Goal: Information Seeking & Learning: Learn about a topic

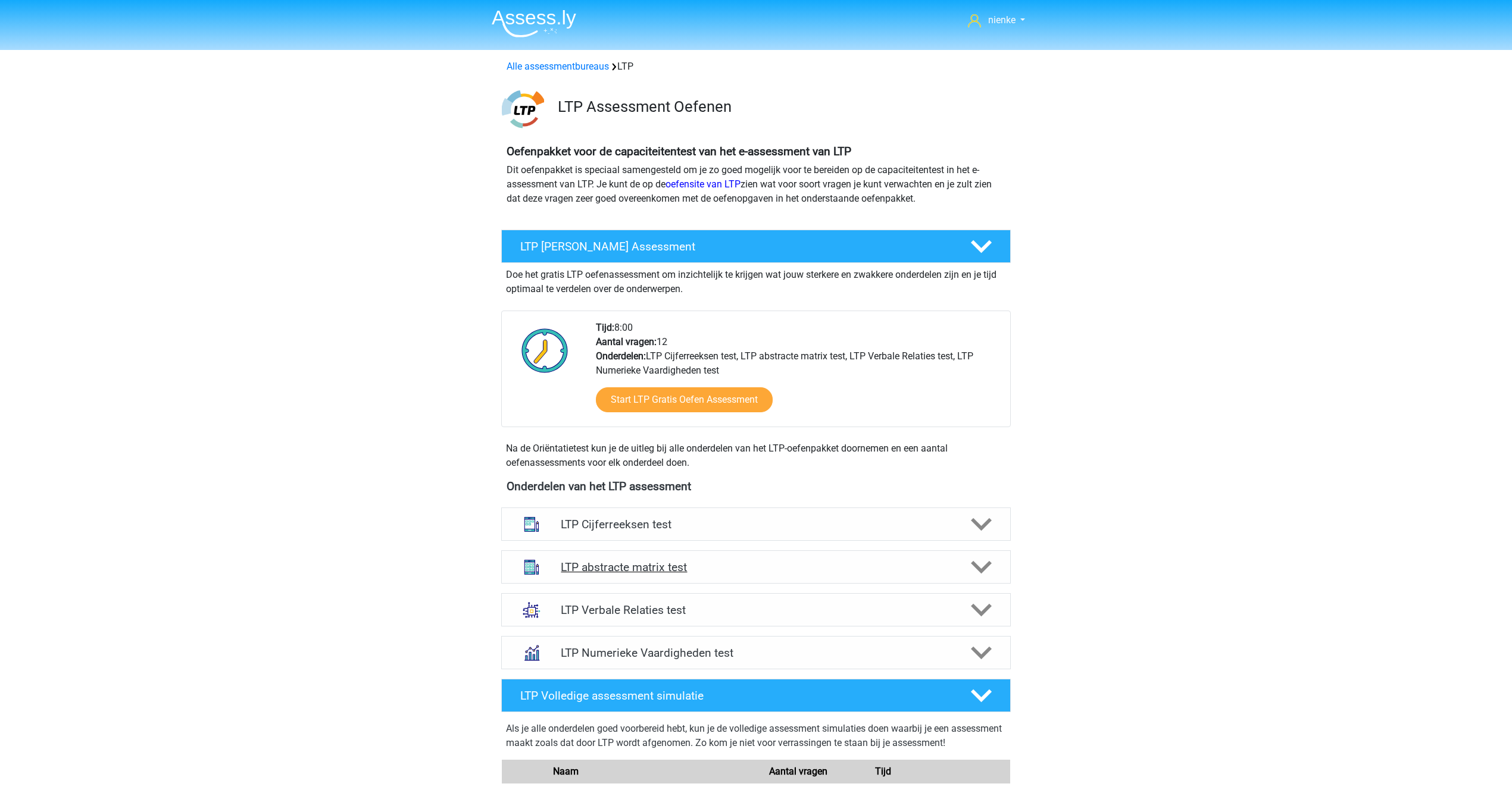
click at [717, 567] on h4 "LTP abstracte matrix test" at bounding box center [755, 567] width 390 height 14
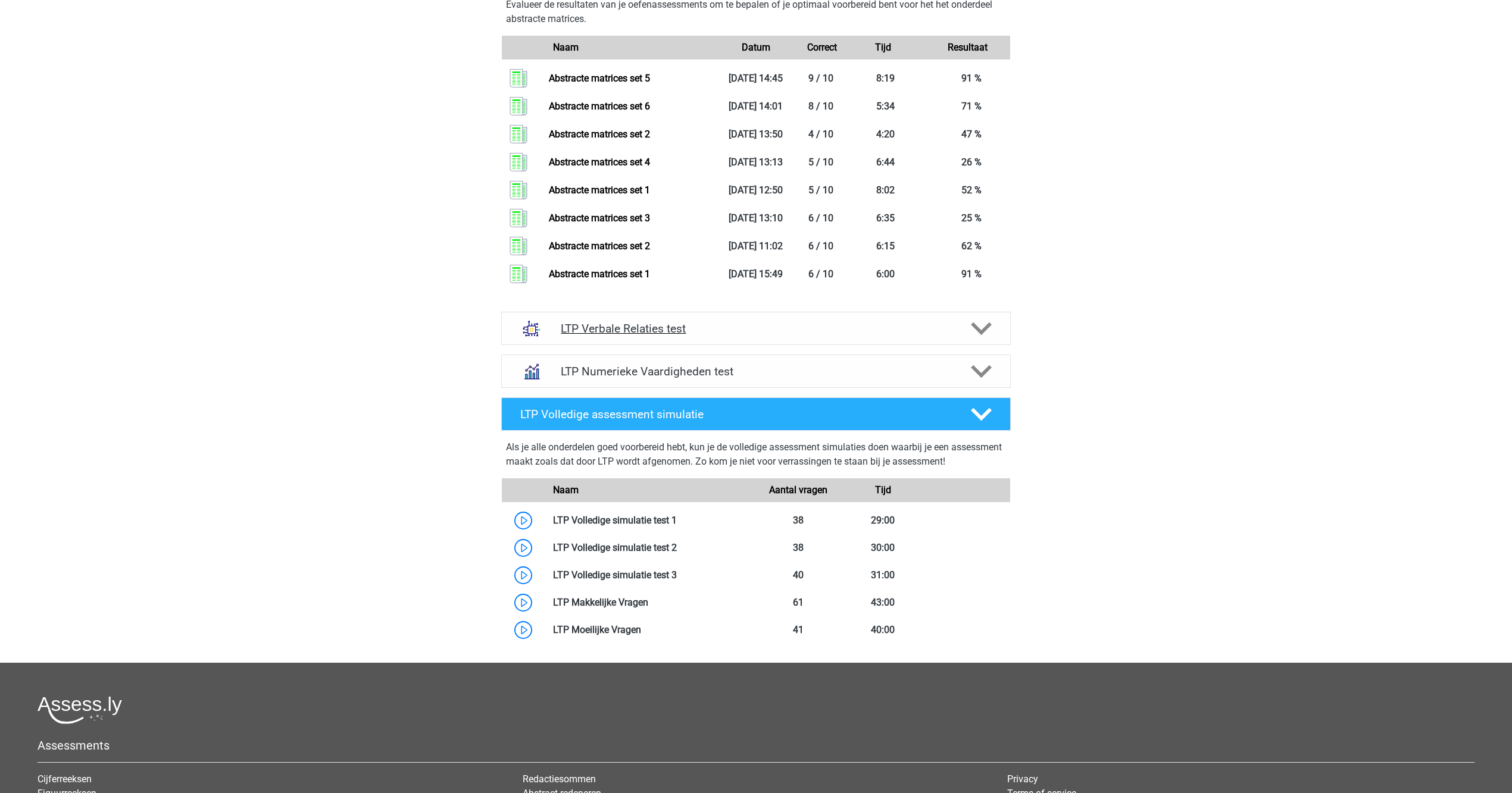
scroll to position [1089, 0]
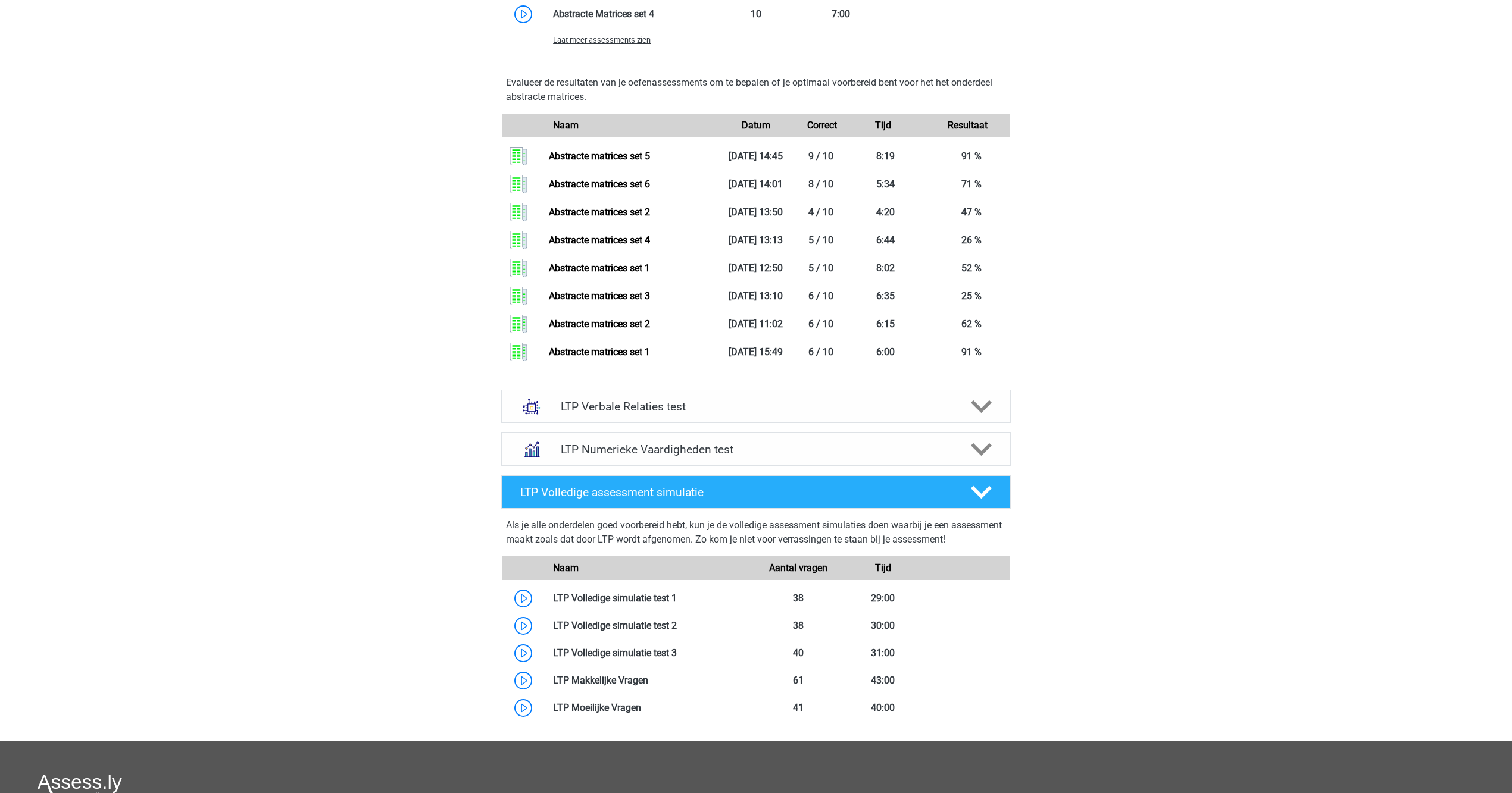
click at [631, 52] on div "Laat meer assessments zien" at bounding box center [755, 39] width 508 height 24
click at [636, 47] on div "Laat meer assessments zien" at bounding box center [628, 40] width 170 height 14
click at [636, 44] on span "Laat meer assessments zien" at bounding box center [602, 40] width 97 height 9
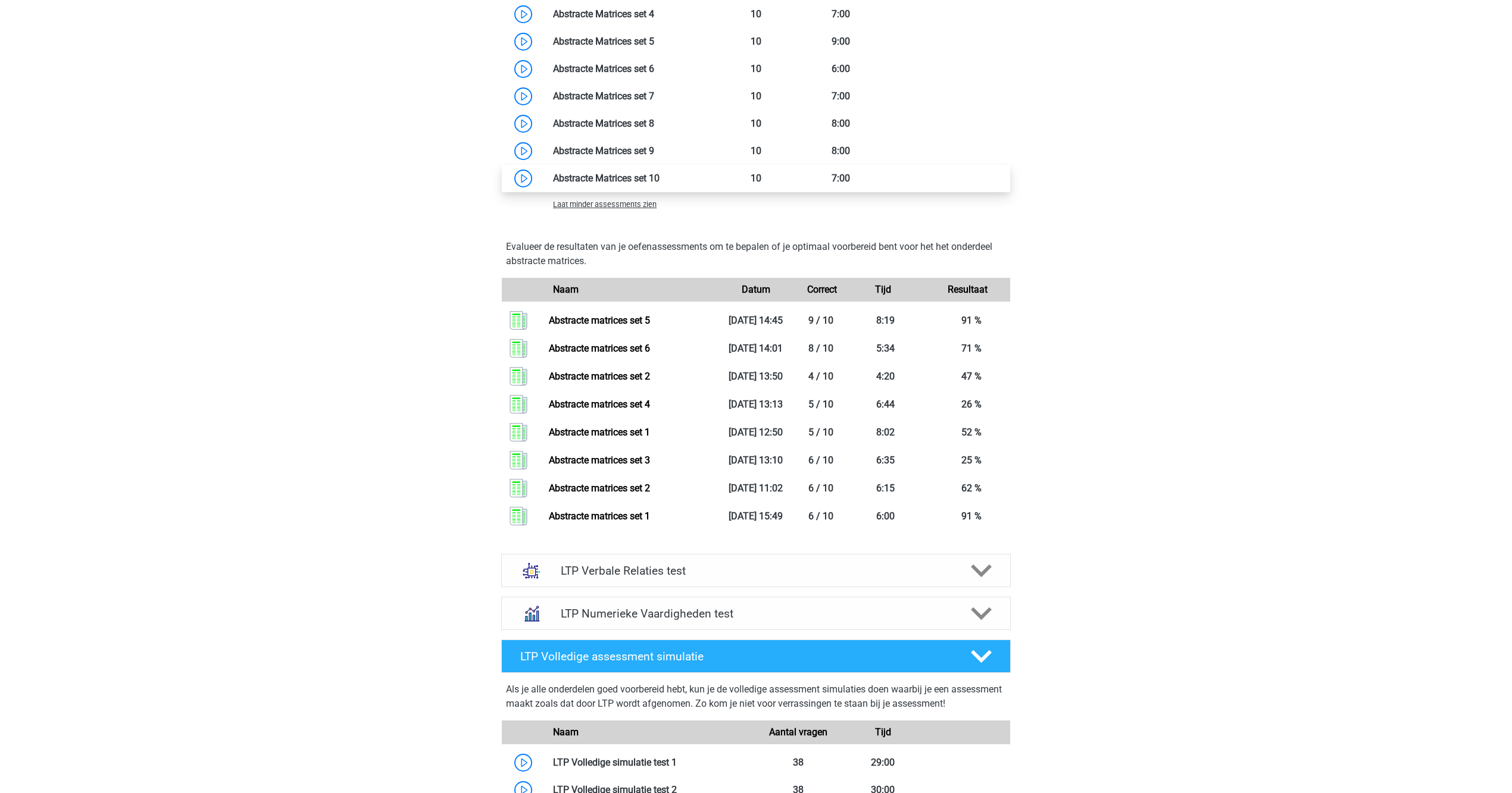
scroll to position [1020, 0]
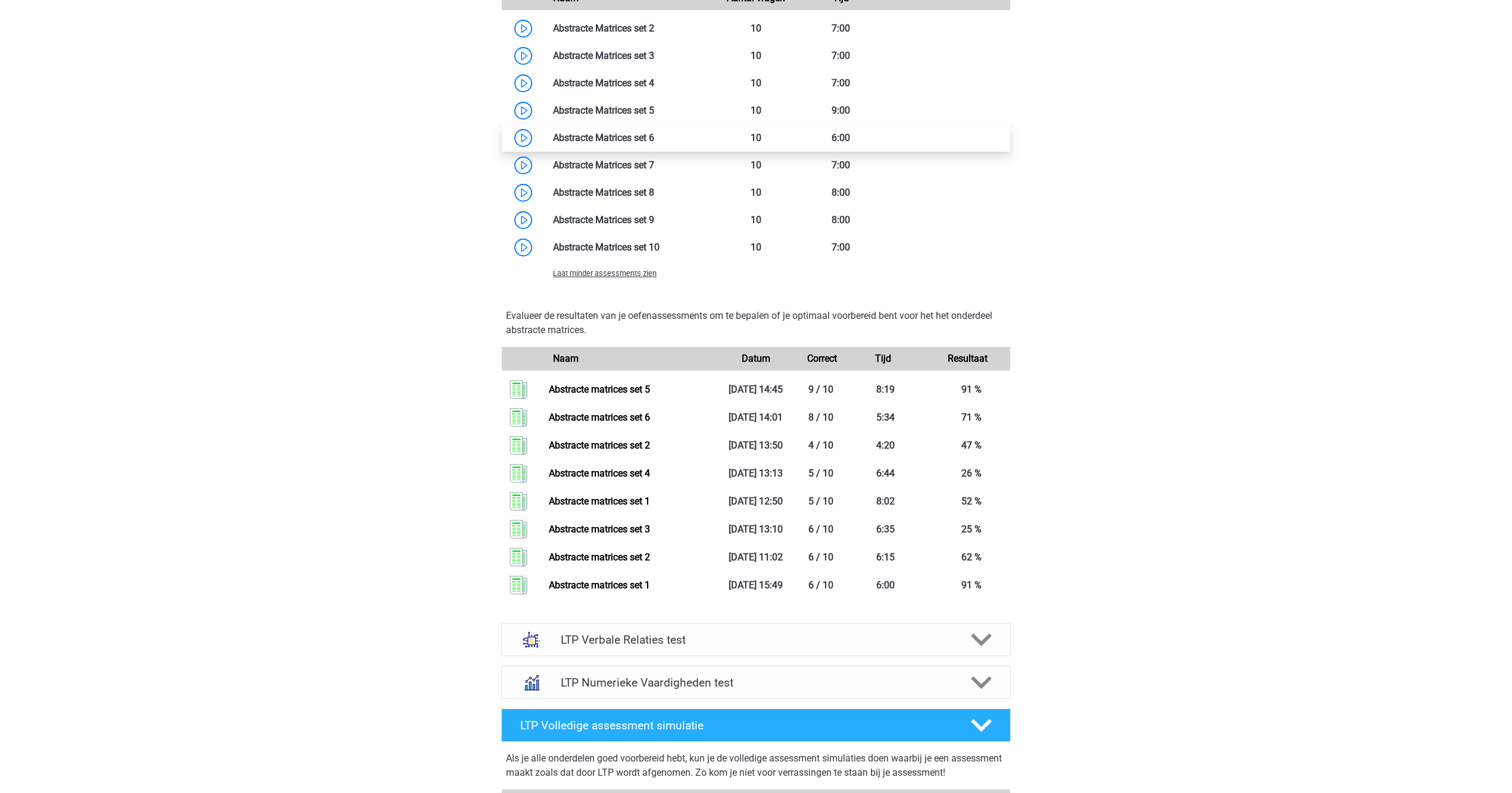
click at [654, 143] on link at bounding box center [654, 138] width 0 height 11
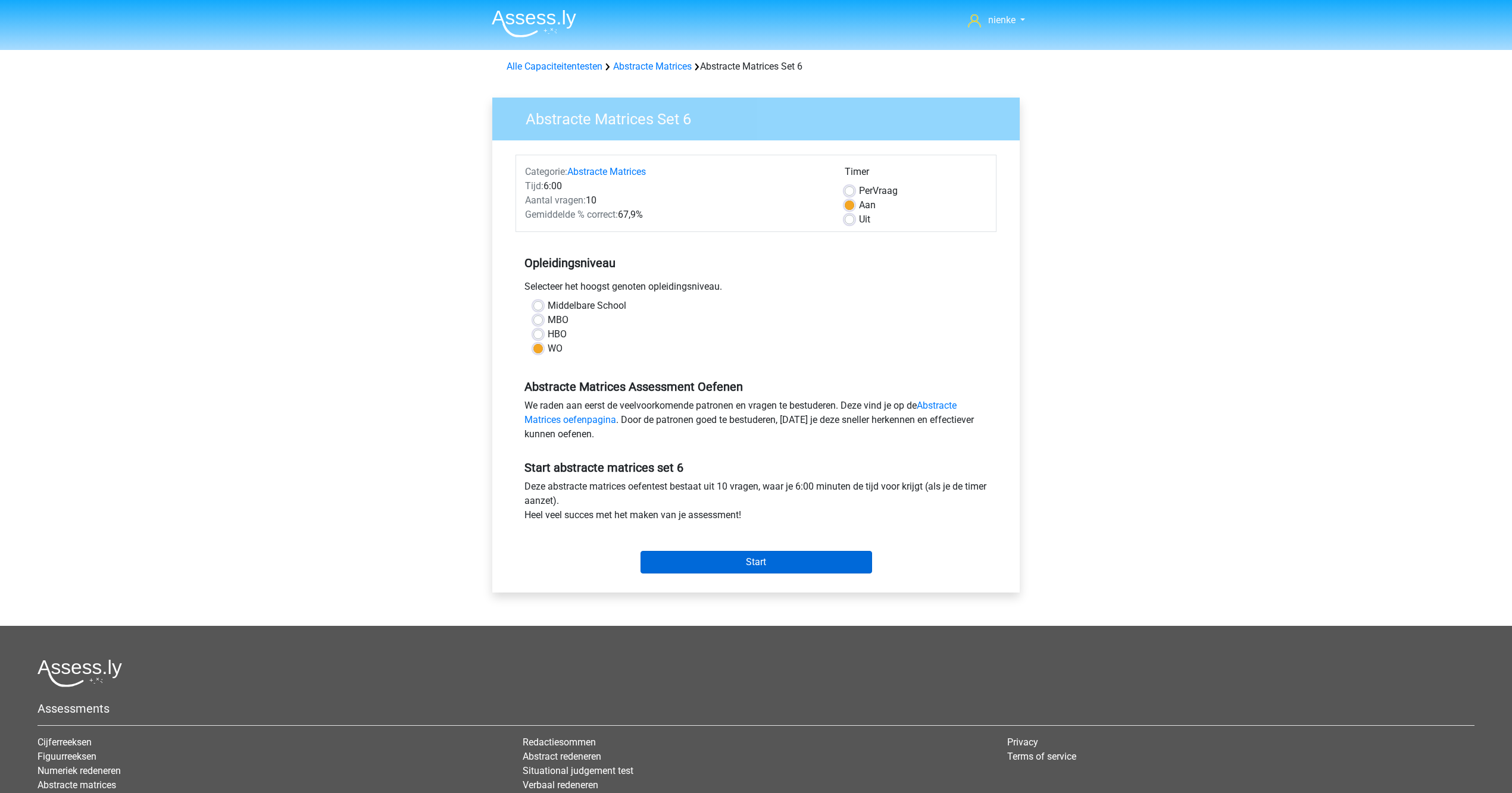
click at [720, 552] on input "Start" at bounding box center [756, 562] width 231 height 23
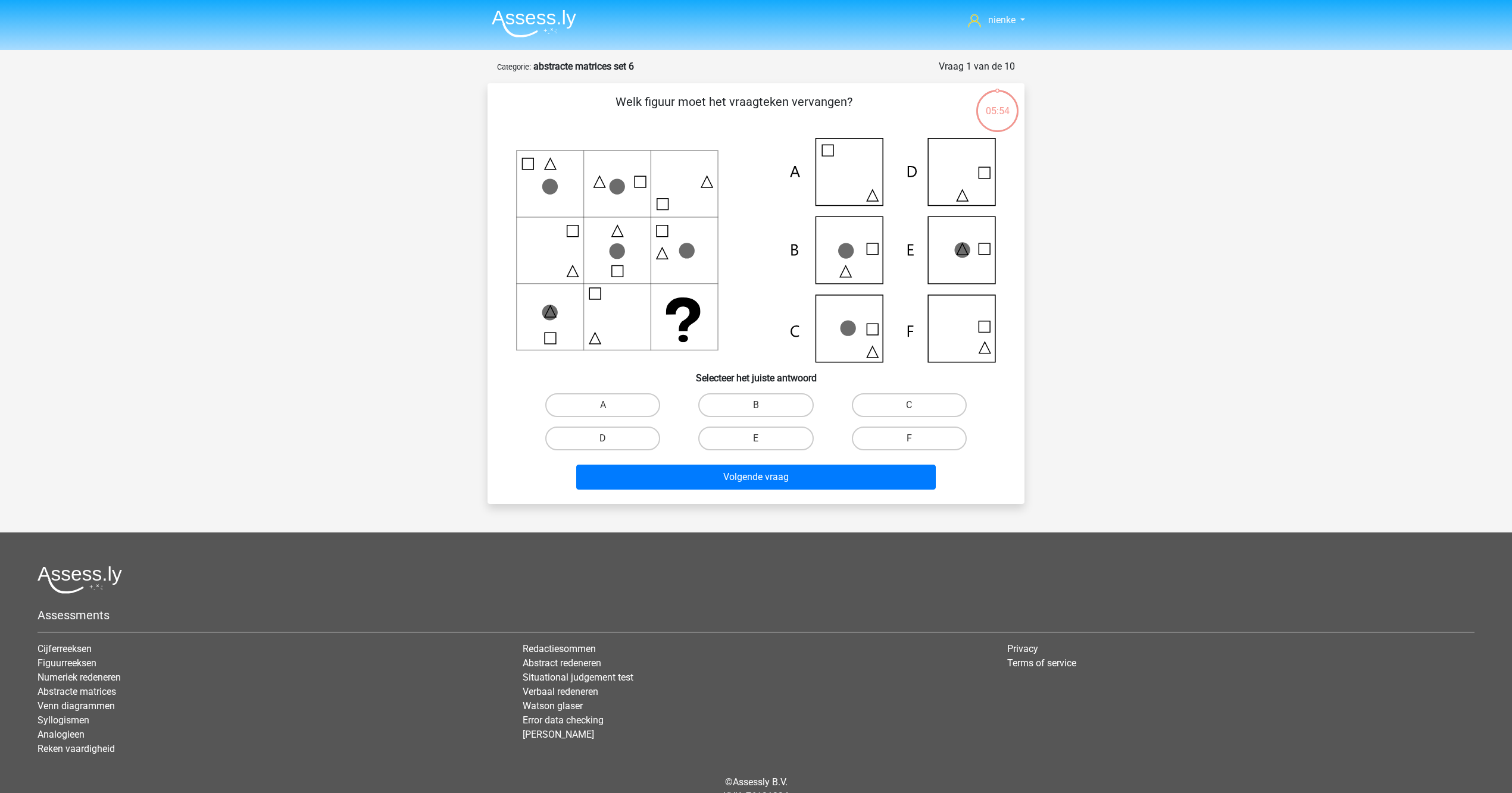
click at [702, 333] on icon at bounding box center [756, 250] width 480 height 224
click at [733, 413] on label "B" at bounding box center [755, 405] width 115 height 24
click at [756, 413] on input "B" at bounding box center [760, 409] width 8 height 8
radio input "true"
click at [777, 488] on div "Volgende vraag" at bounding box center [755, 480] width 459 height 30
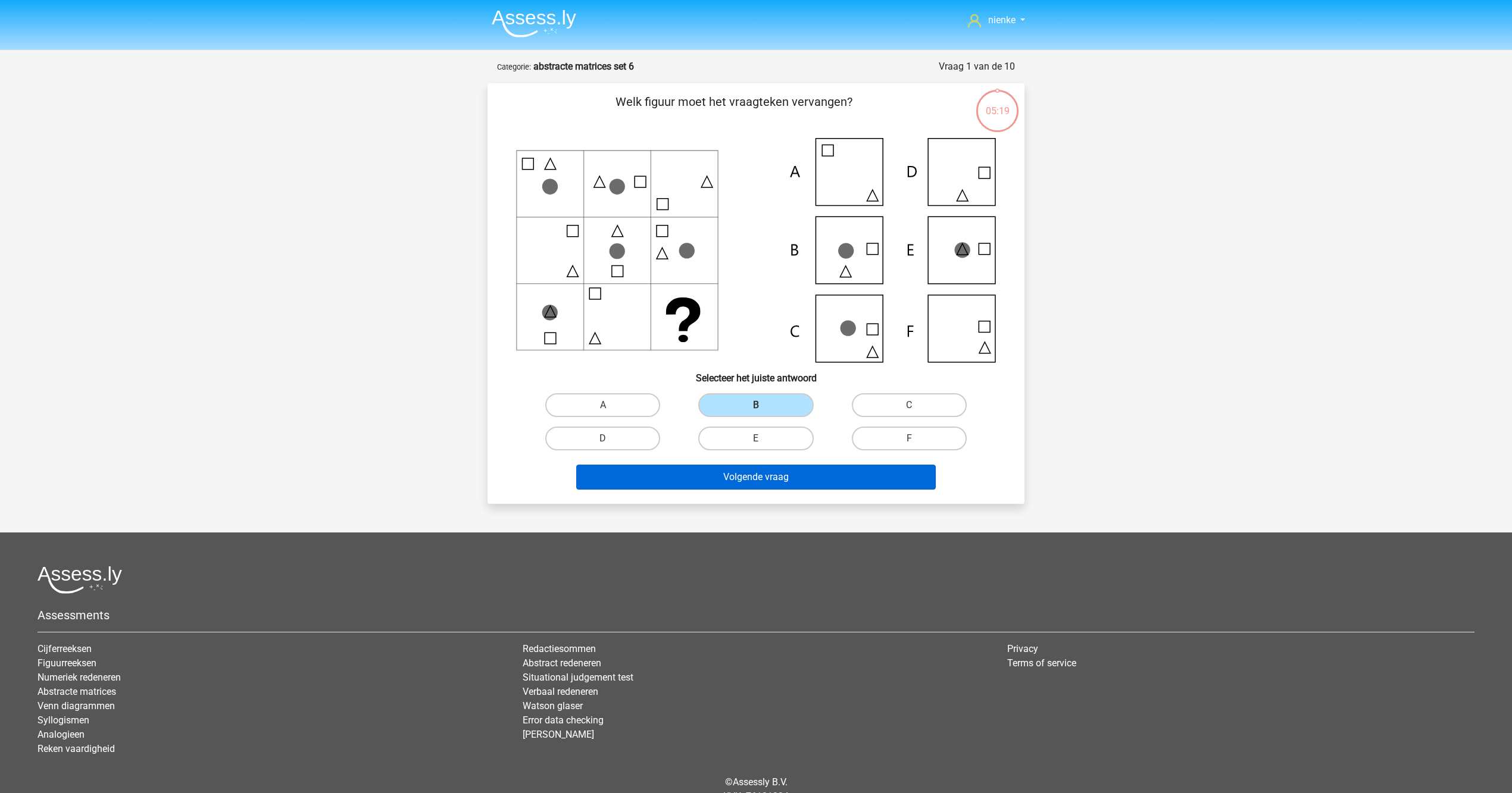
click at [777, 482] on button "Volgende vraag" at bounding box center [756, 477] width 360 height 25
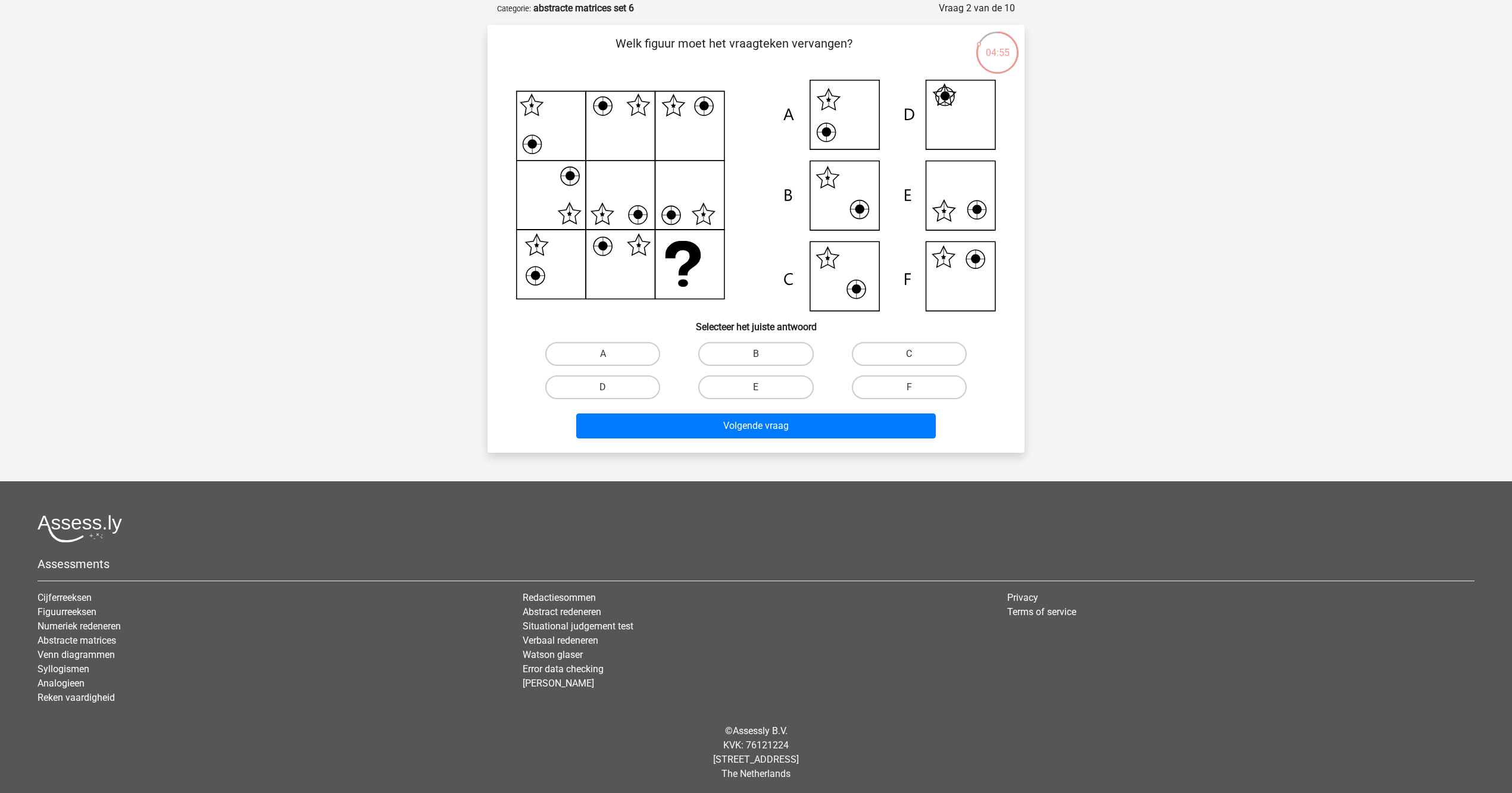
click at [891, 367] on div "C" at bounding box center [909, 354] width 153 height 34
click at [900, 385] on label "F" at bounding box center [909, 387] width 115 height 24
click at [909, 388] on input "F" at bounding box center [912, 391] width 8 height 8
radio input "true"
click at [900, 425] on button "Volgende vraag" at bounding box center [756, 426] width 360 height 25
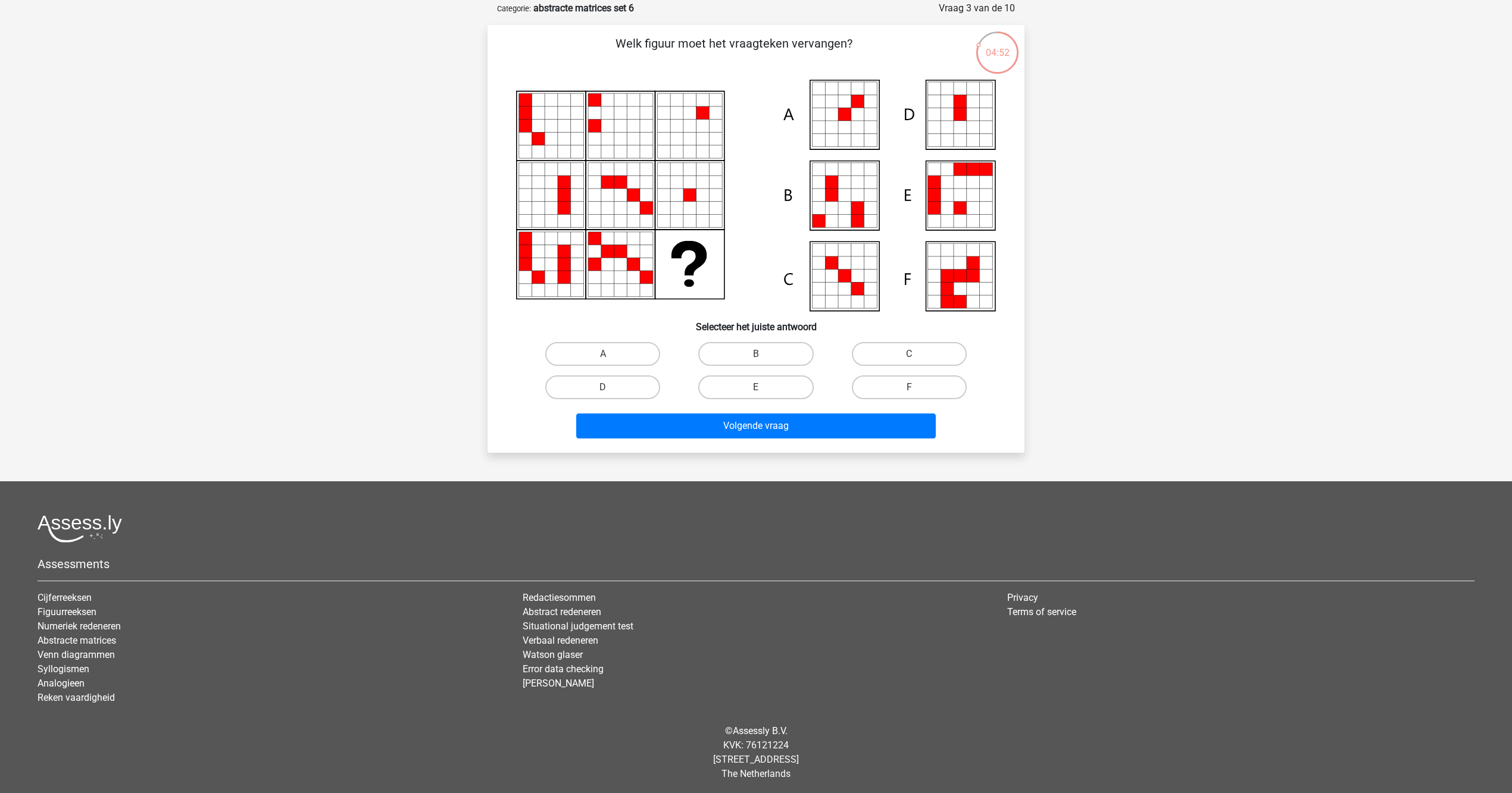
scroll to position [31, 0]
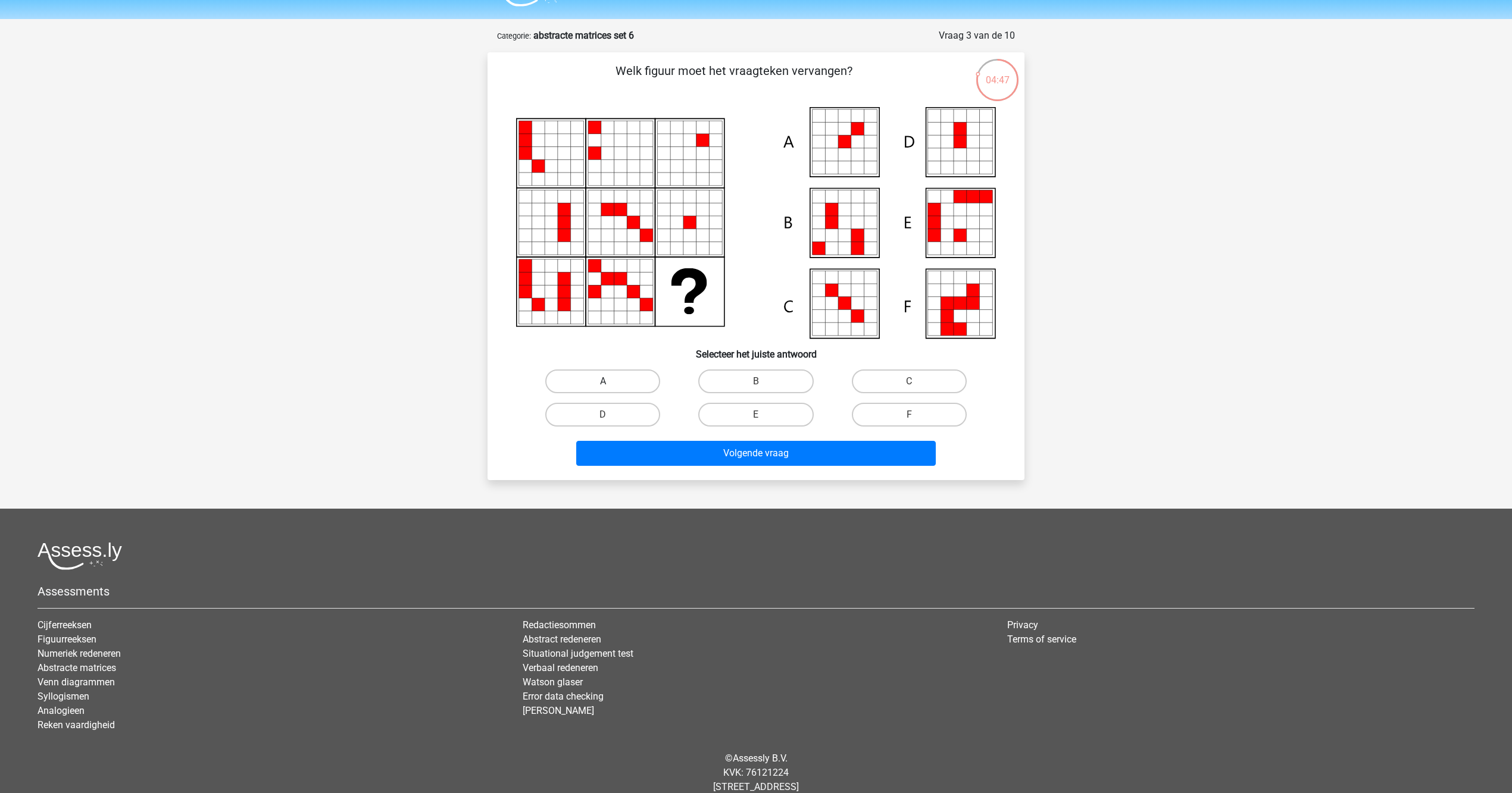
click at [641, 391] on label "A" at bounding box center [603, 381] width 115 height 24
click at [611, 389] on input "A" at bounding box center [606, 385] width 8 height 8
radio input "true"
click at [799, 479] on div "nienke nienke--@live.nl Nederlands English" at bounding box center [756, 396] width 1512 height 854
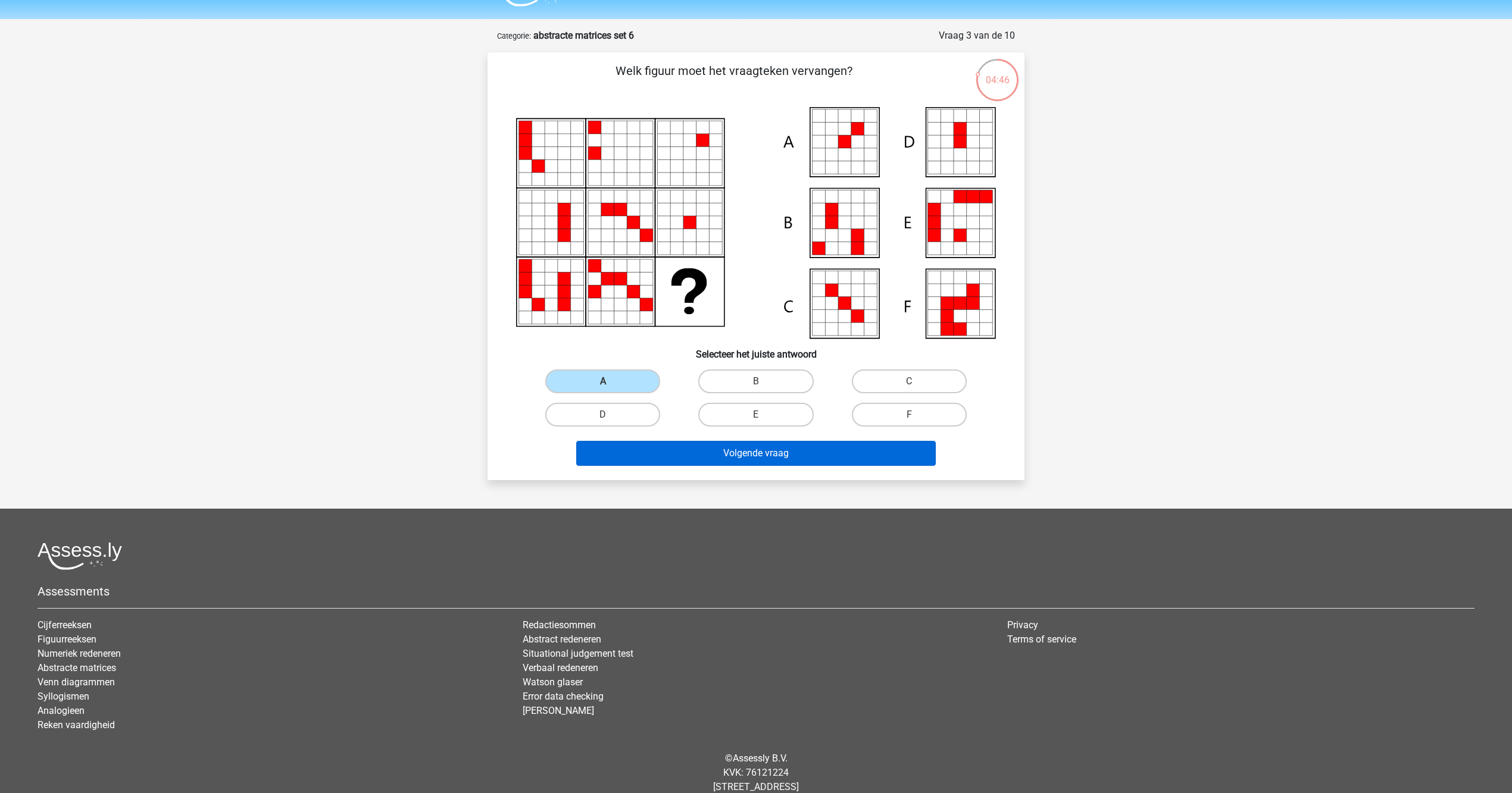
click at [805, 462] on button "Volgende vraag" at bounding box center [756, 453] width 360 height 25
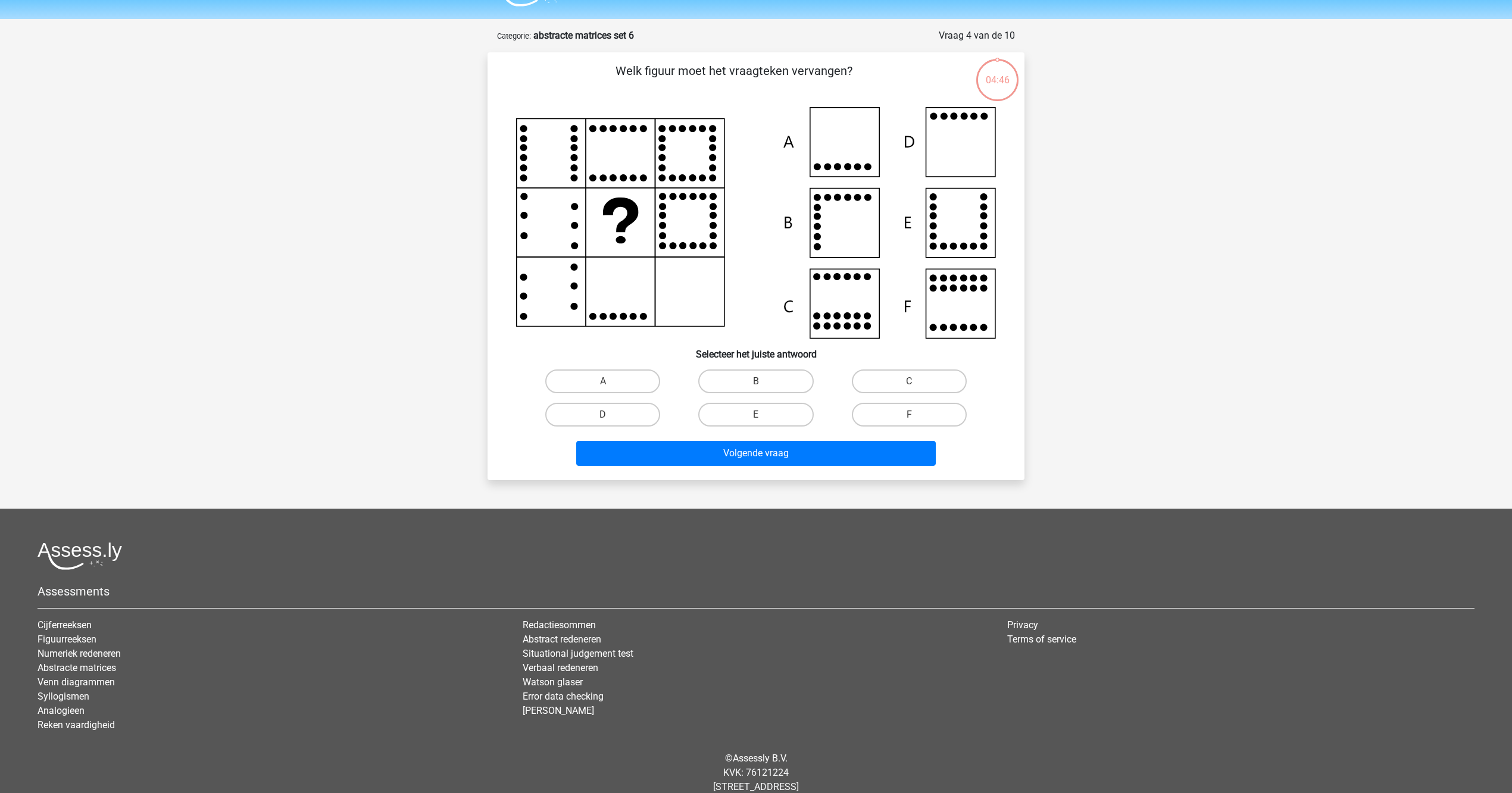
scroll to position [58, 0]
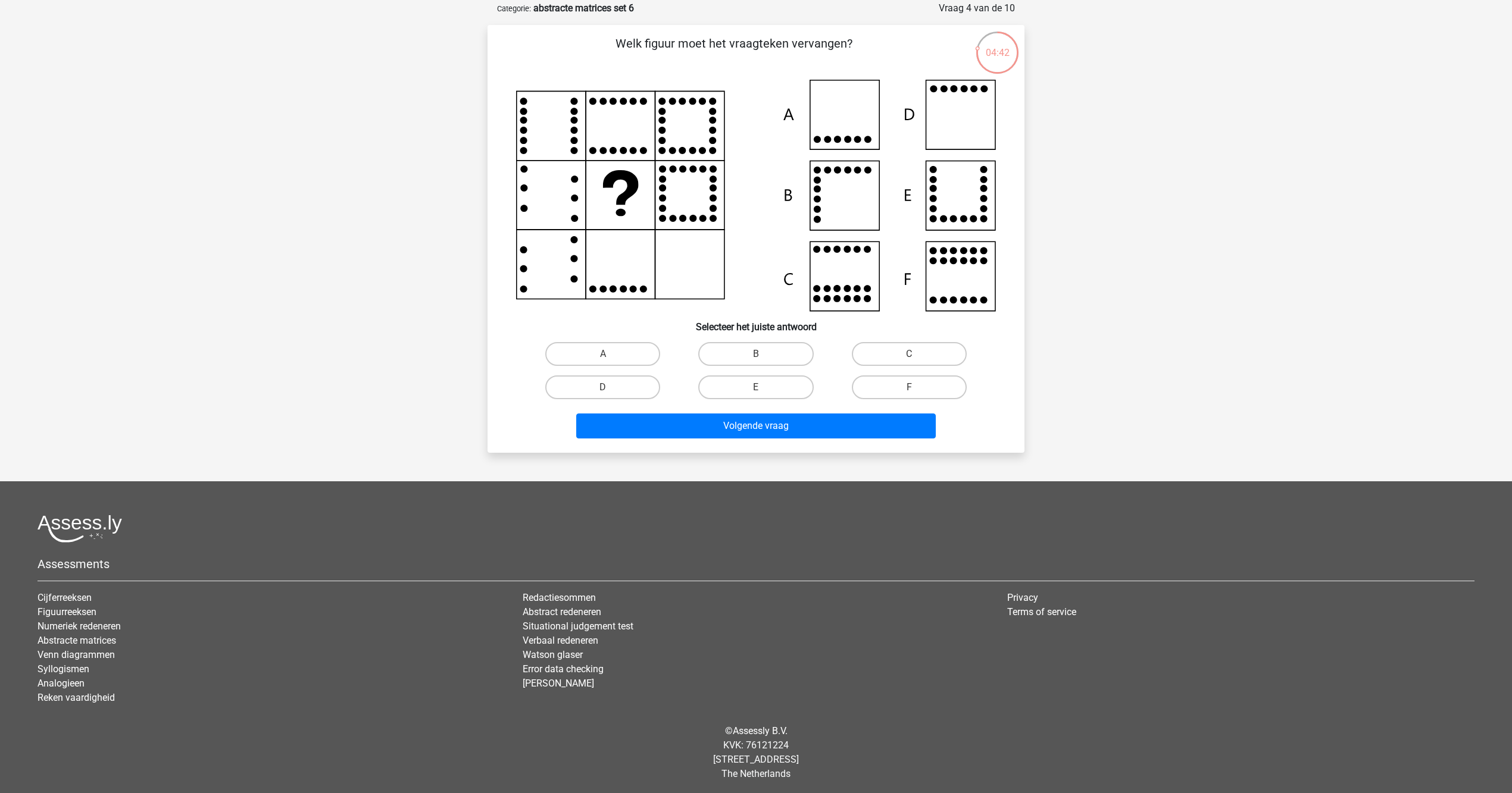
click at [599, 399] on div "D" at bounding box center [602, 388] width 153 height 34
click at [599, 396] on label "D" at bounding box center [603, 387] width 115 height 24
click at [603, 395] on input "D" at bounding box center [606, 391] width 8 height 8
radio input "true"
click at [639, 432] on button "Volgende vraag" at bounding box center [756, 426] width 360 height 25
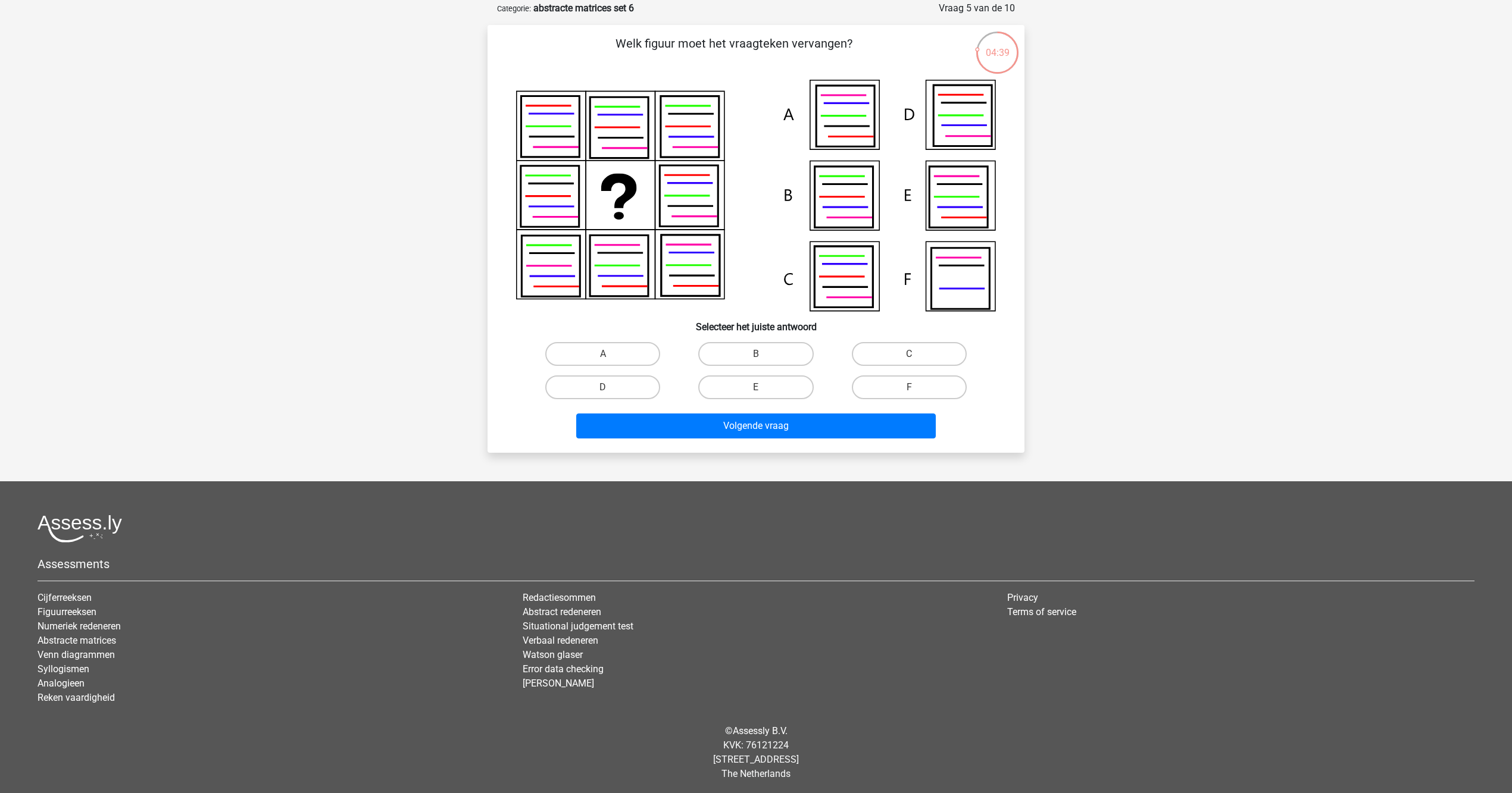
scroll to position [0, 0]
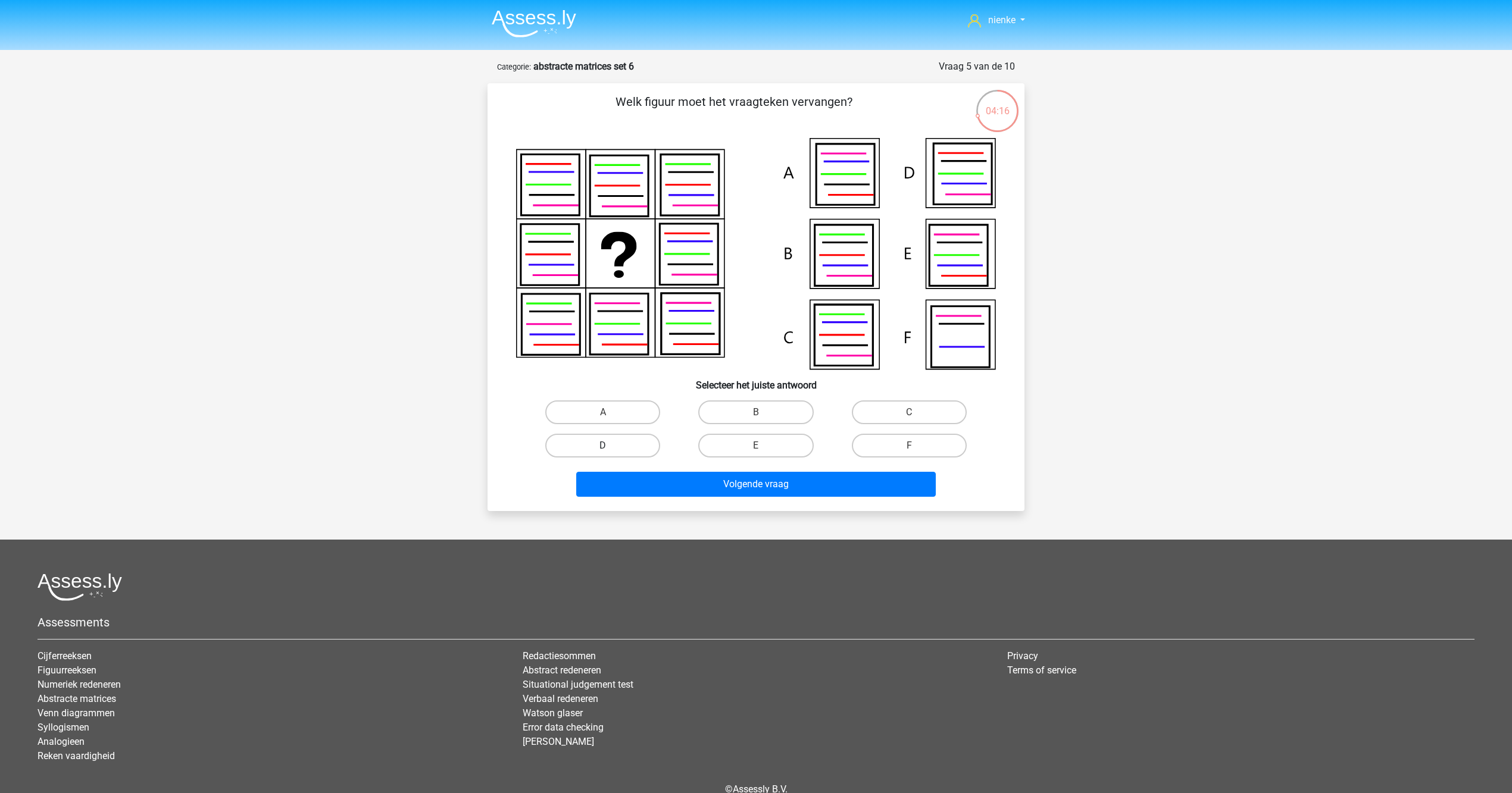
click at [569, 451] on label "D" at bounding box center [603, 446] width 115 height 24
click at [603, 451] on input "D" at bounding box center [606, 449] width 8 height 8
radio input "true"
click at [653, 500] on div "Volgende vraag" at bounding box center [755, 487] width 459 height 30
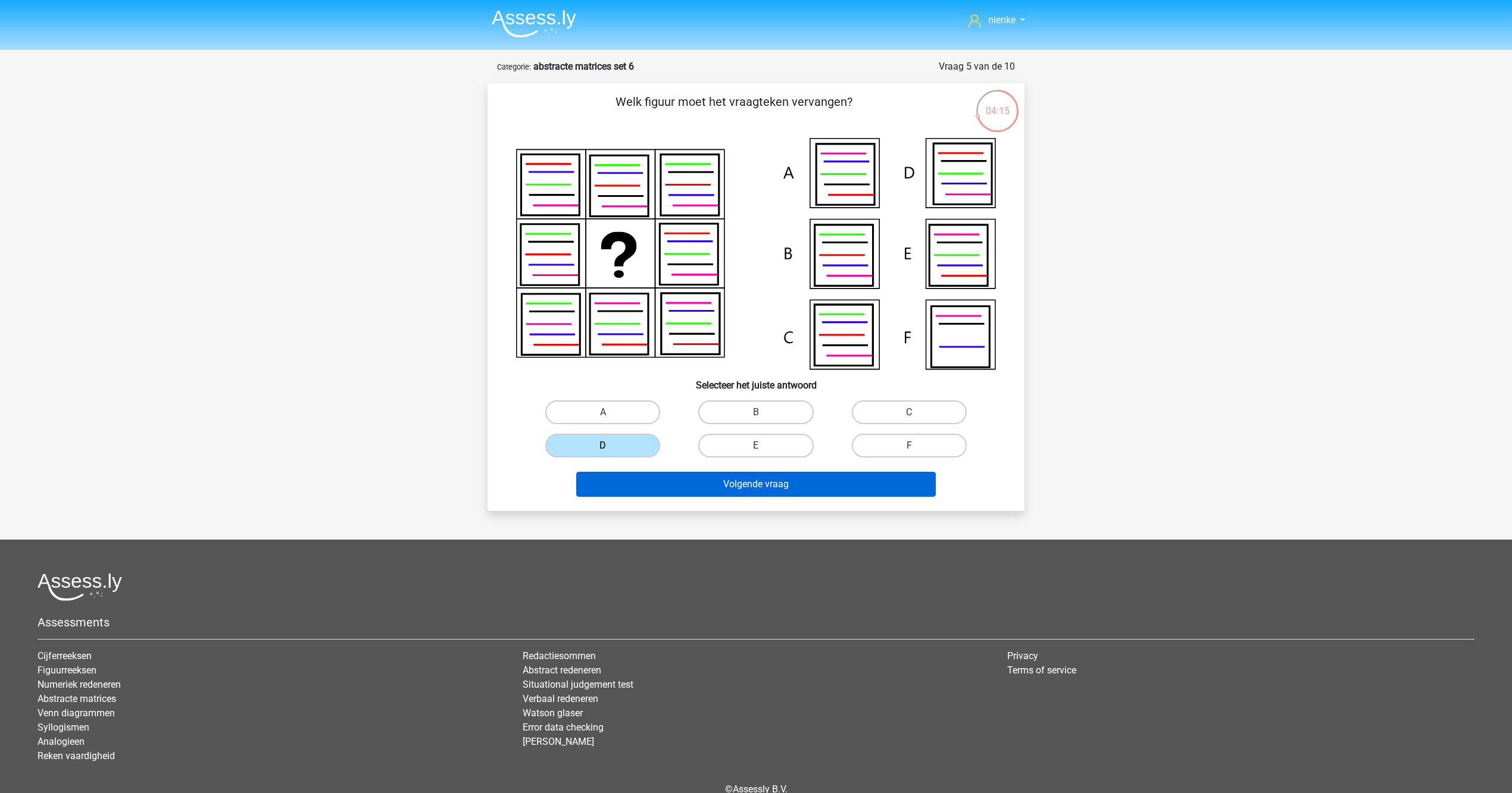
click at [651, 489] on button "Volgende vraag" at bounding box center [756, 484] width 360 height 25
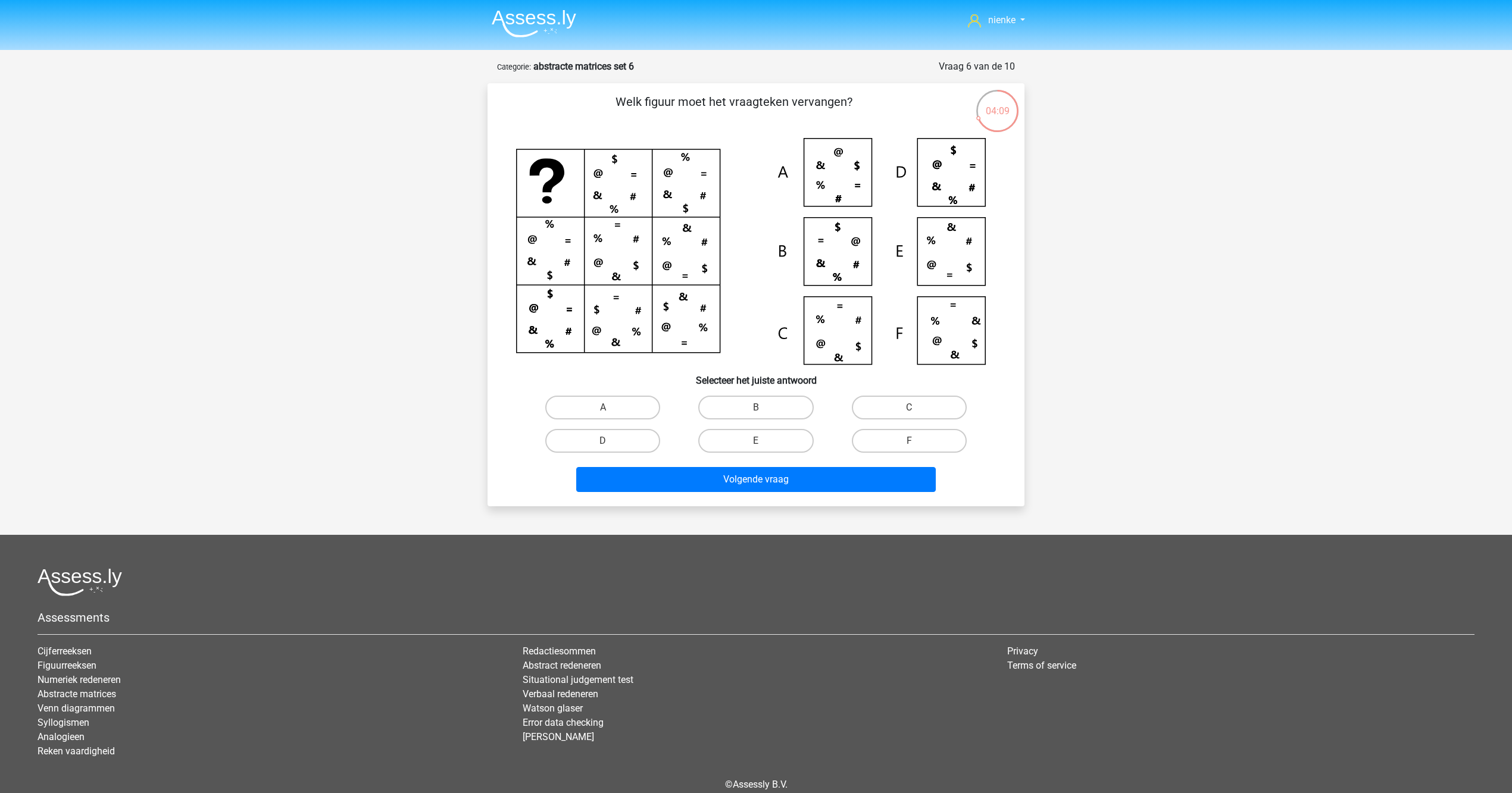
click at [891, 458] on div "Volgende vraag" at bounding box center [756, 477] width 499 height 39
click at [895, 441] on label "F" at bounding box center [909, 441] width 115 height 24
click at [909, 441] on input "F" at bounding box center [912, 445] width 8 height 8
radio input "true"
click at [884, 469] on button "Volgende vraag" at bounding box center [756, 479] width 360 height 25
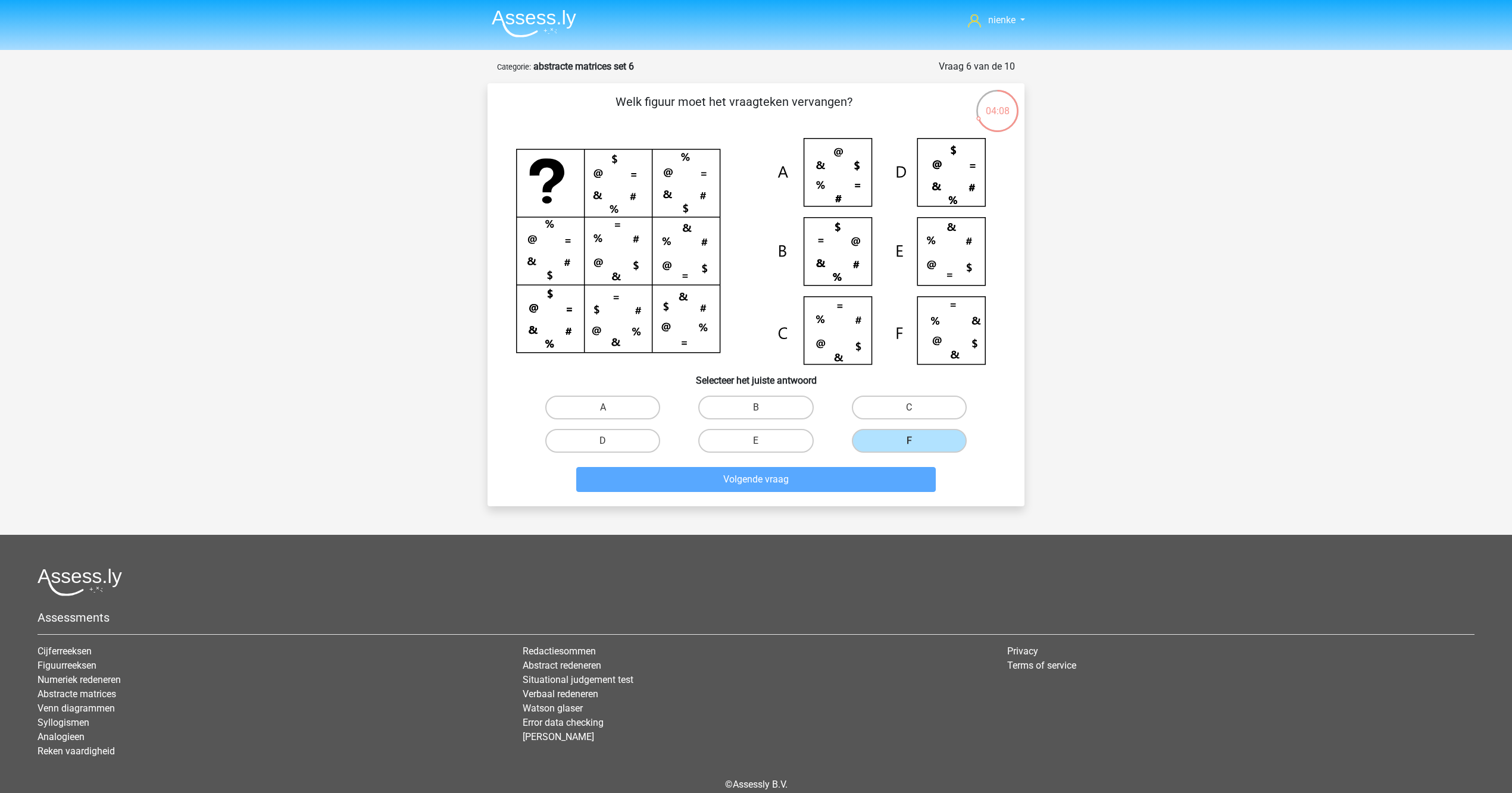
scroll to position [51, 0]
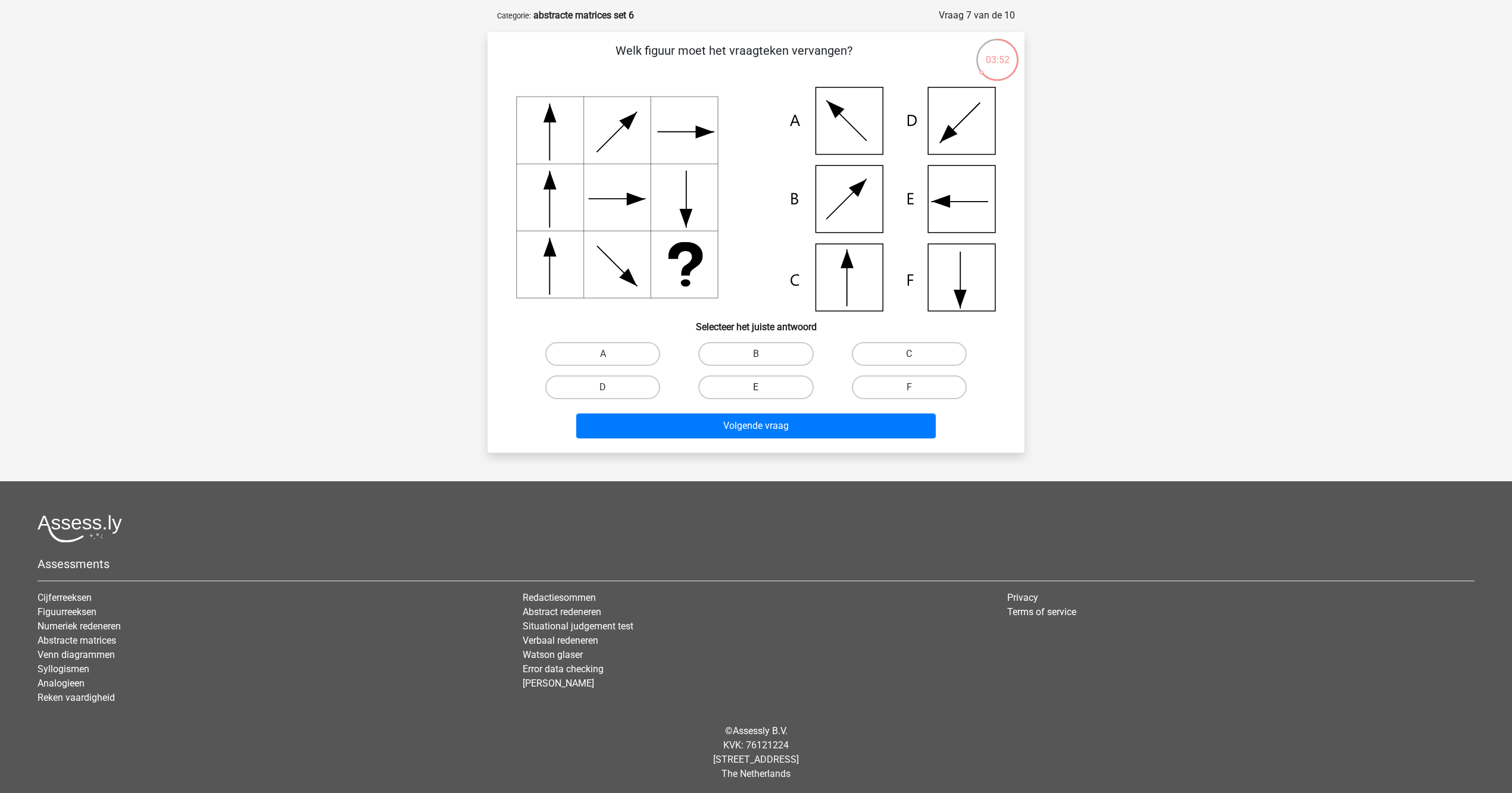
click at [737, 396] on label "E" at bounding box center [755, 387] width 115 height 24
click at [756, 395] on input "E" at bounding box center [760, 391] width 8 height 8
radio input "true"
click at [748, 418] on button "Volgende vraag" at bounding box center [756, 426] width 360 height 25
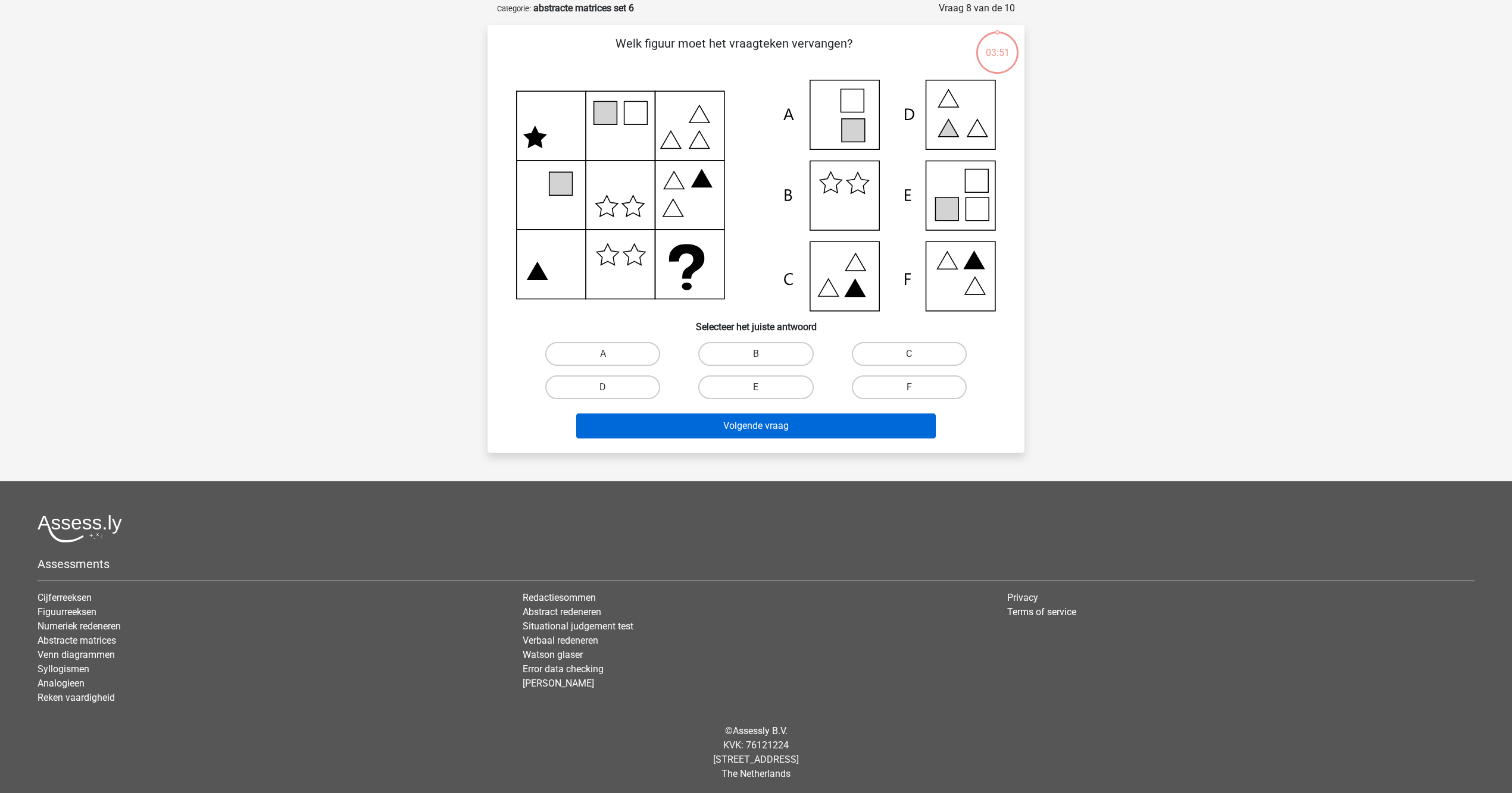
scroll to position [0, 0]
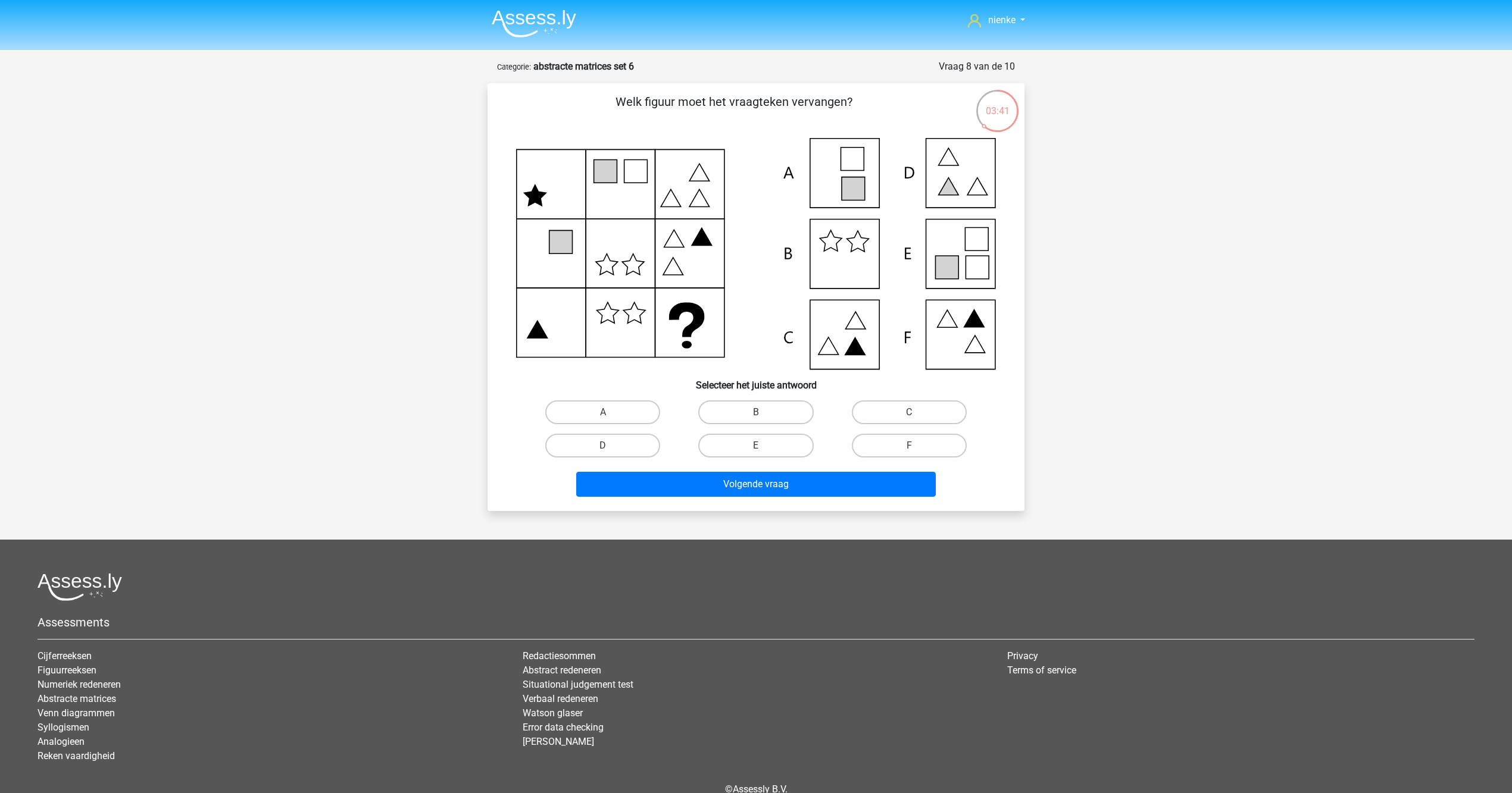
click at [694, 319] on icon at bounding box center [687, 319] width 36 height 34
click at [775, 439] on label "E" at bounding box center [755, 446] width 115 height 24
click at [764, 446] on input "E" at bounding box center [760, 449] width 8 height 8
radio input "true"
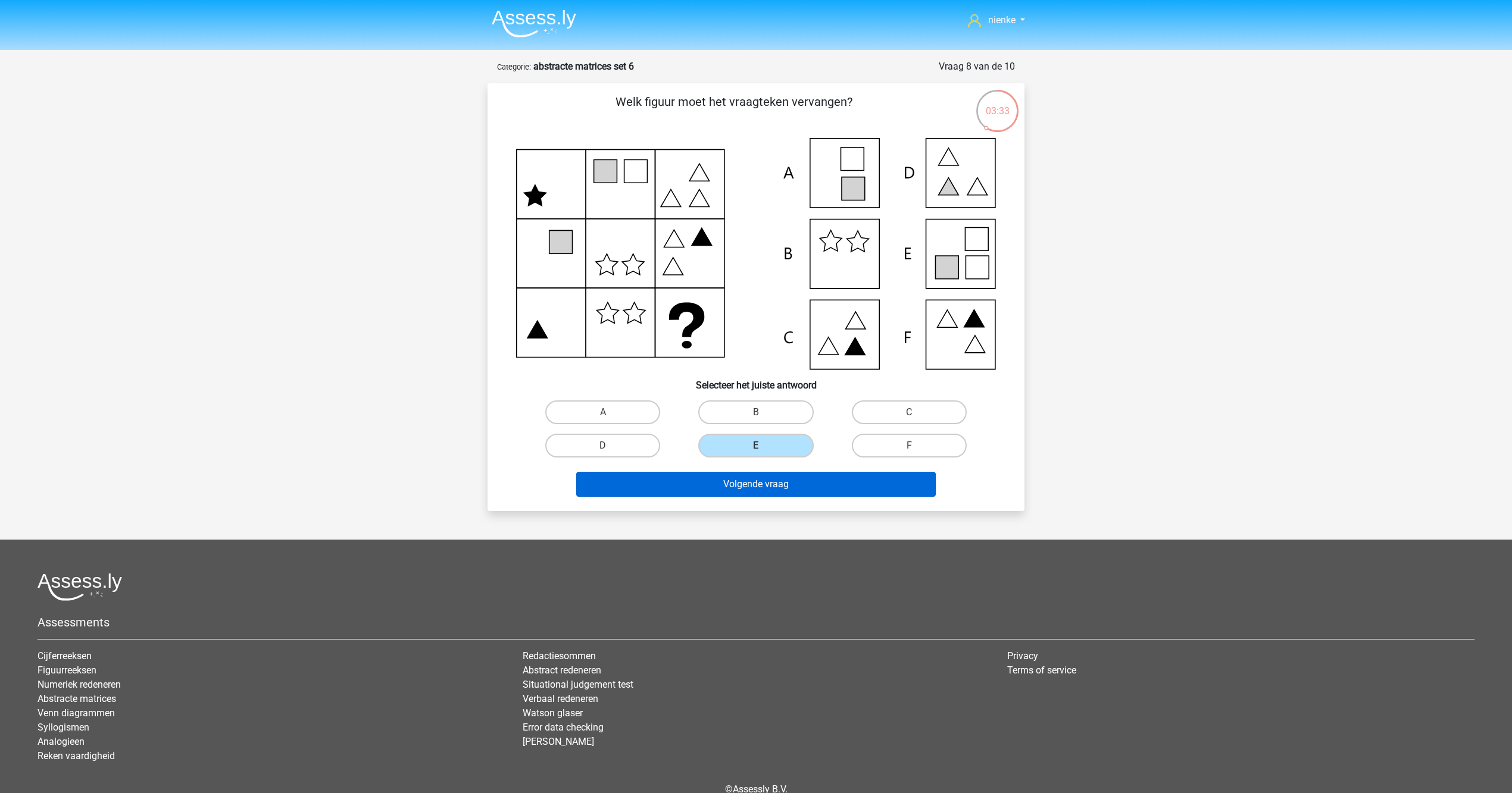
click at [801, 484] on button "Volgende vraag" at bounding box center [756, 484] width 360 height 25
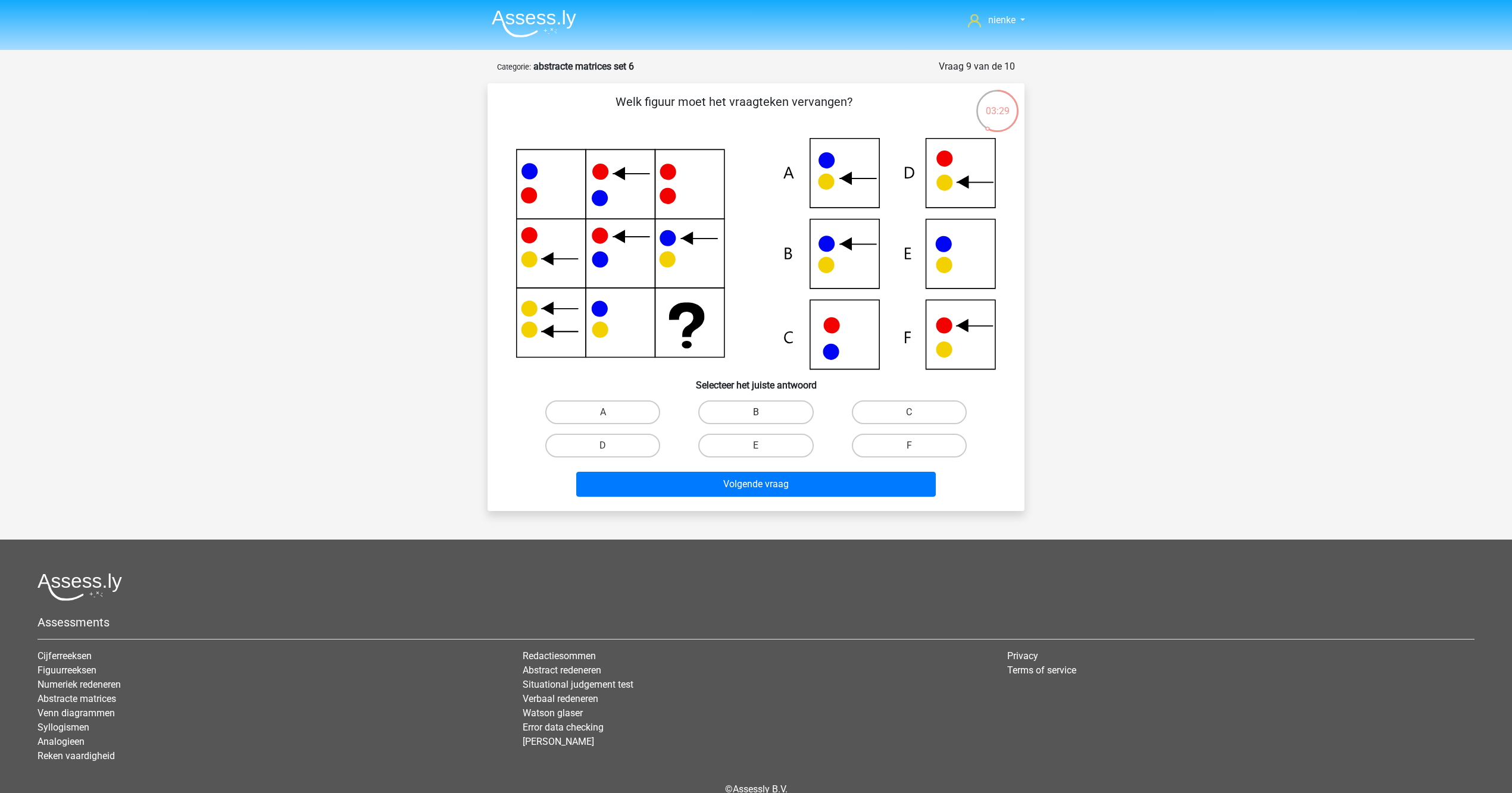
click at [783, 419] on label "B" at bounding box center [755, 412] width 115 height 24
click at [764, 419] on input "B" at bounding box center [760, 416] width 8 height 8
radio input "true"
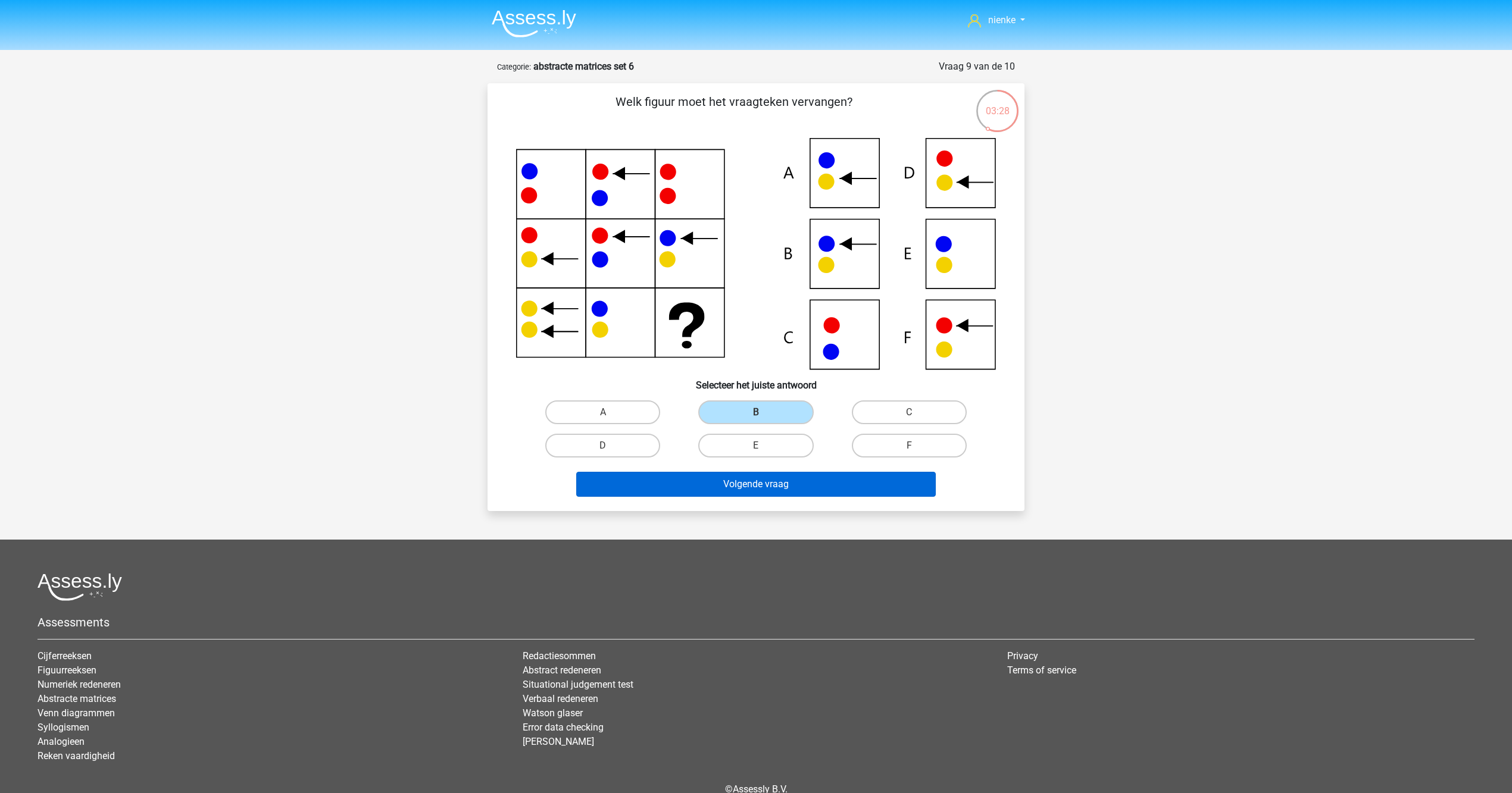
click at [803, 479] on button "Volgende vraag" at bounding box center [756, 484] width 360 height 25
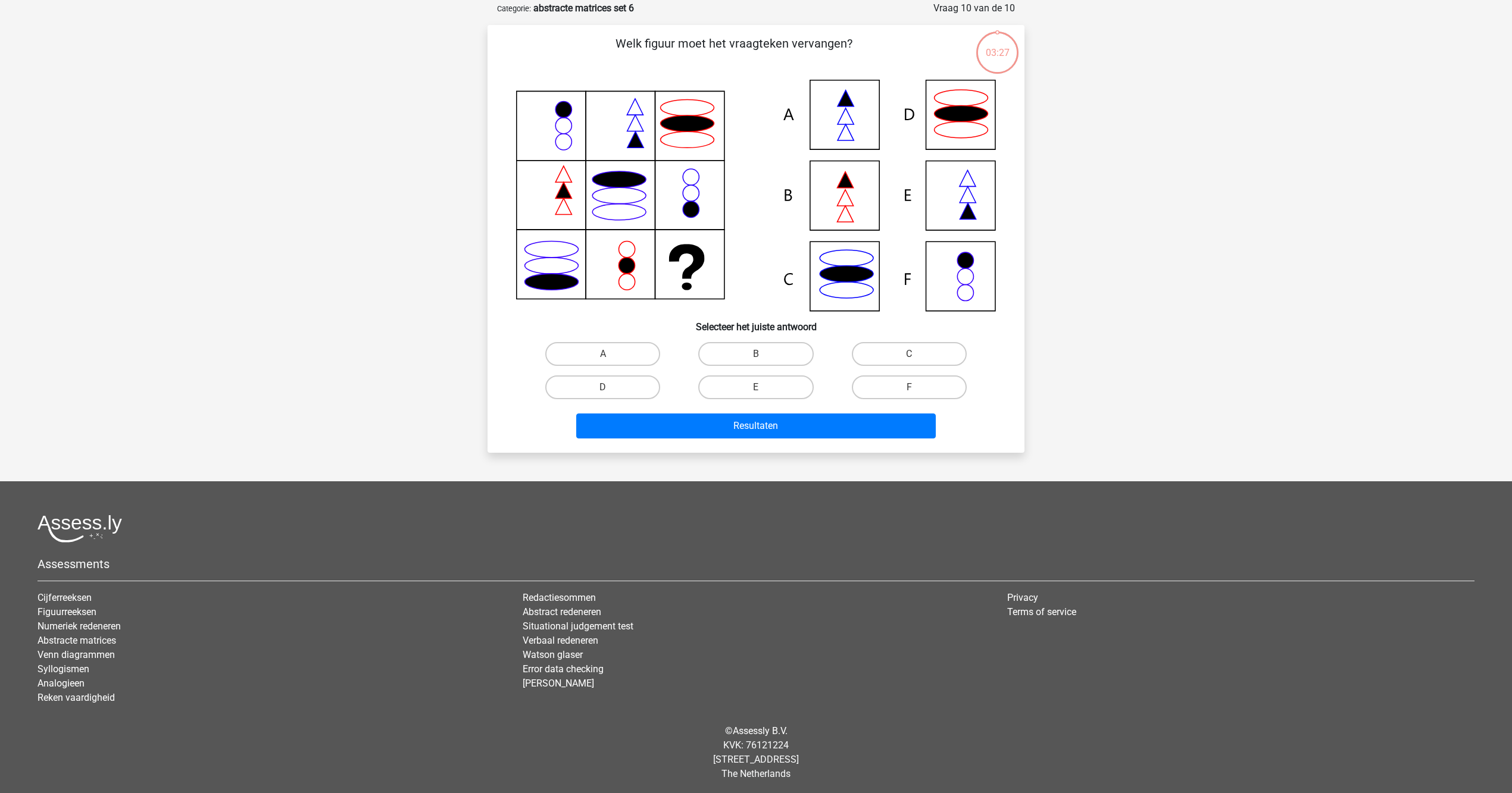
scroll to position [13, 0]
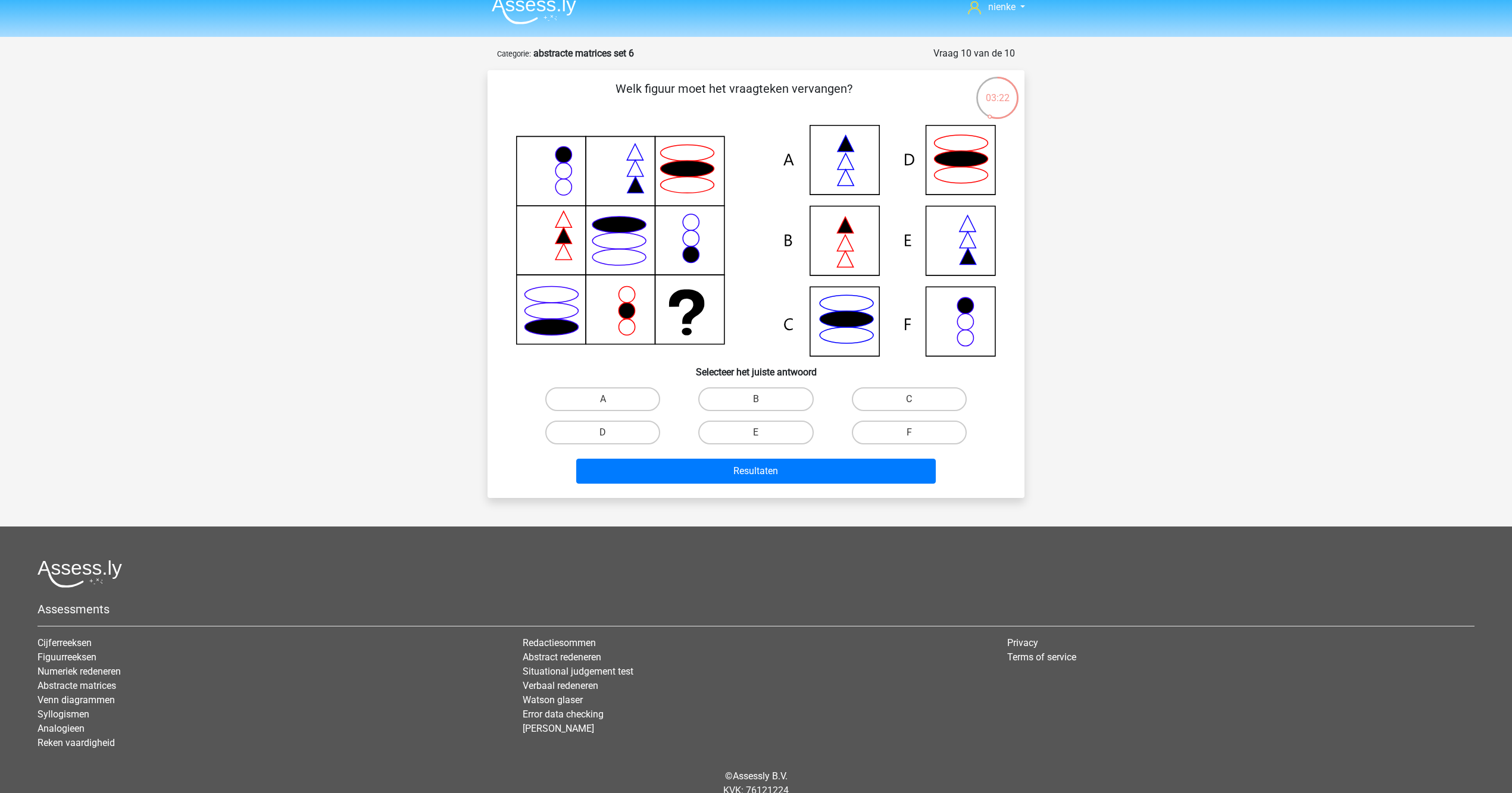
click at [932, 418] on div "F" at bounding box center [909, 433] width 153 height 34
click at [909, 433] on input "F" at bounding box center [912, 436] width 8 height 8
radio input "true"
click at [905, 453] on div "Resultaten" at bounding box center [756, 468] width 499 height 39
click at [903, 472] on button "Resultaten" at bounding box center [756, 471] width 360 height 25
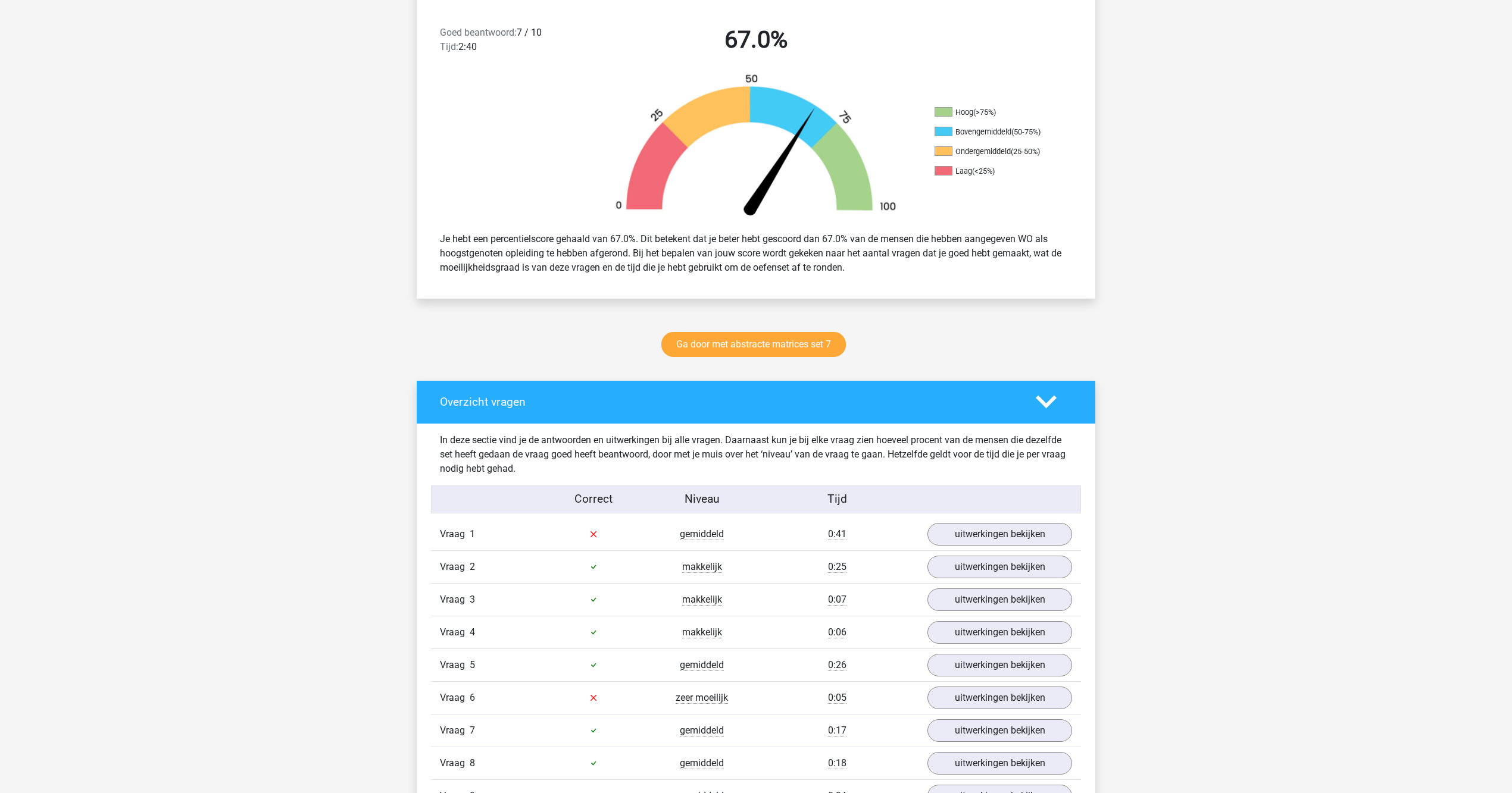
scroll to position [389, 0]
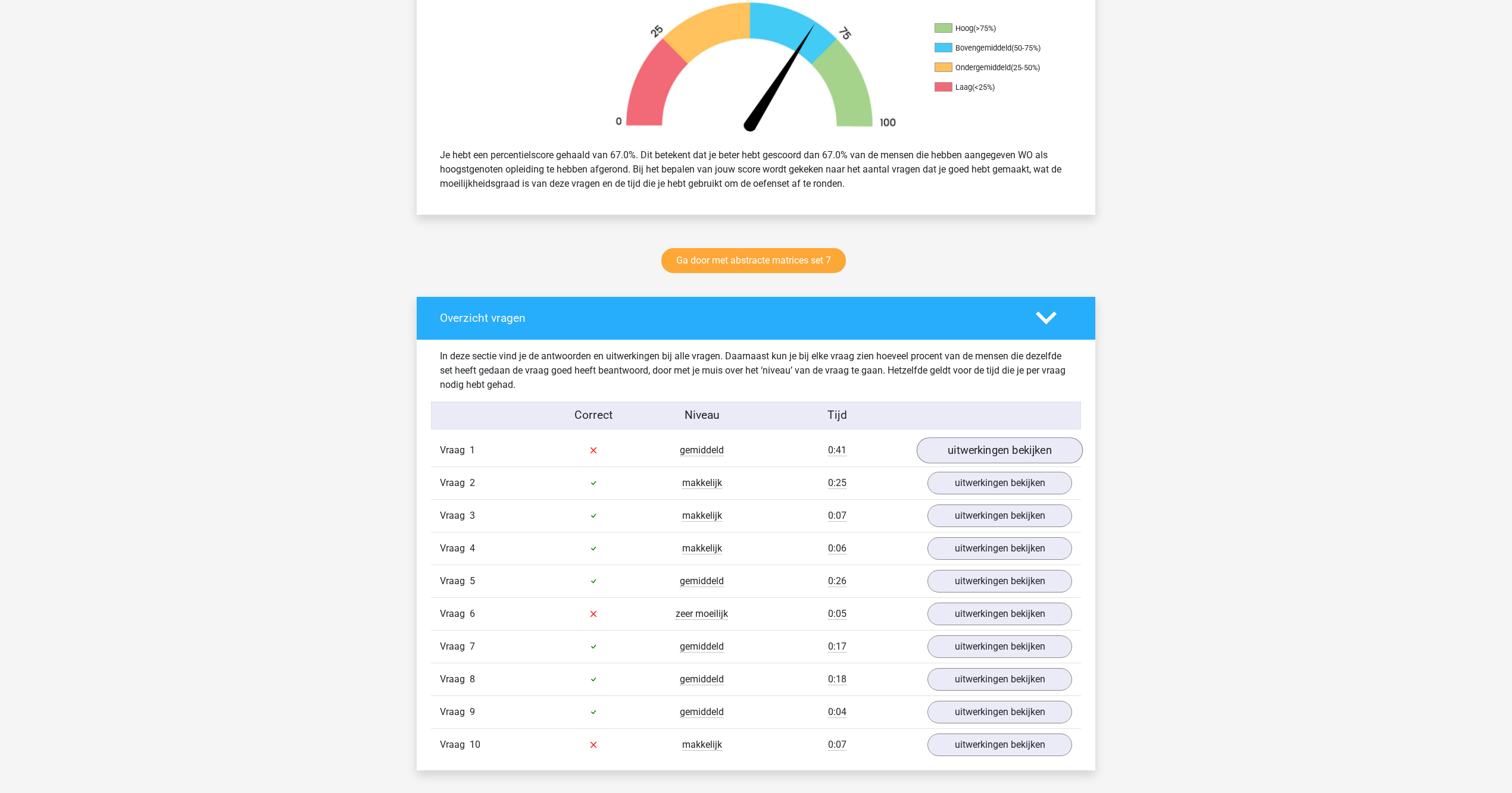
click at [972, 448] on link "uitwerkingen bekijken" at bounding box center [1000, 451] width 166 height 27
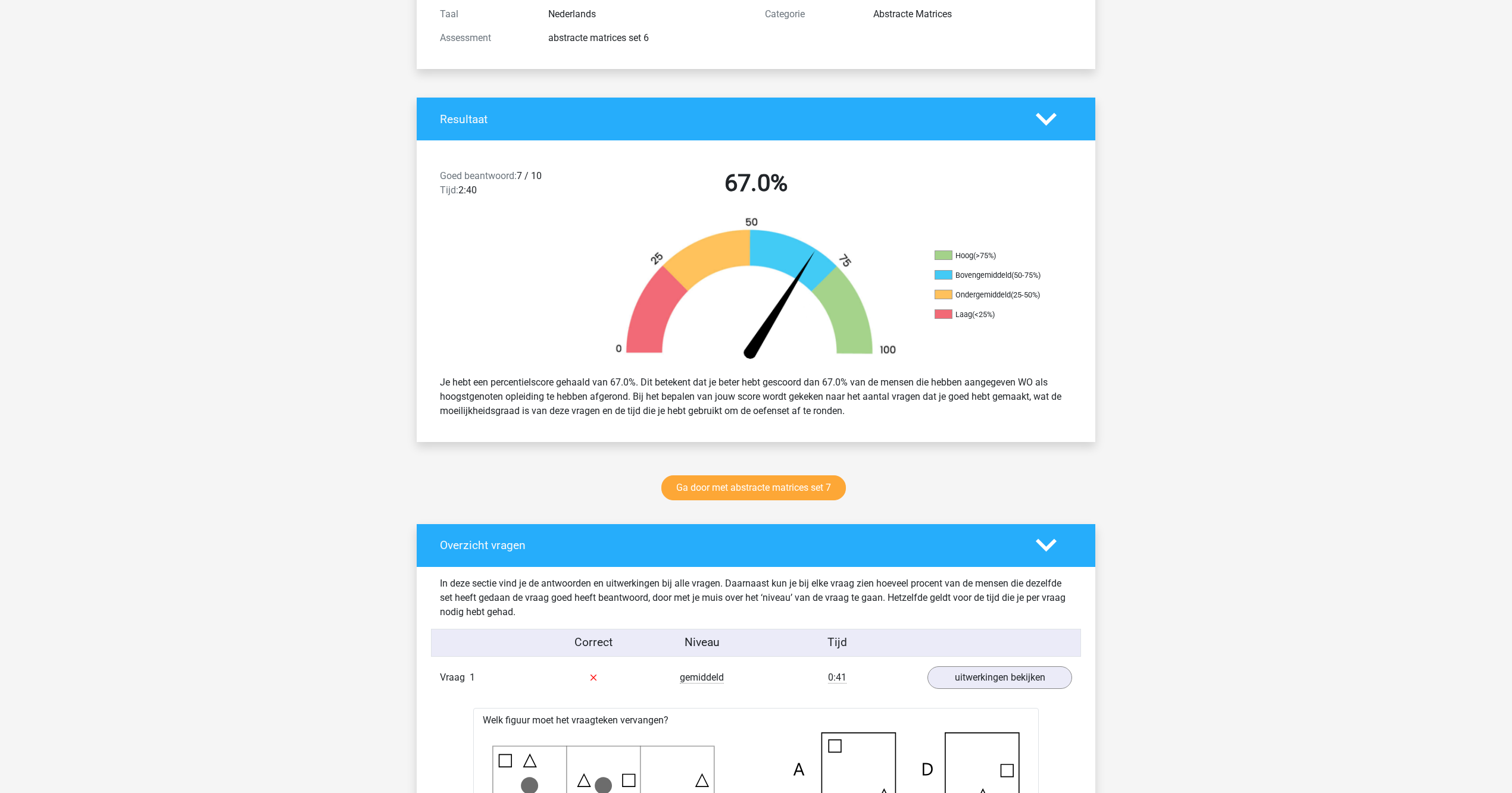
scroll to position [1297, 0]
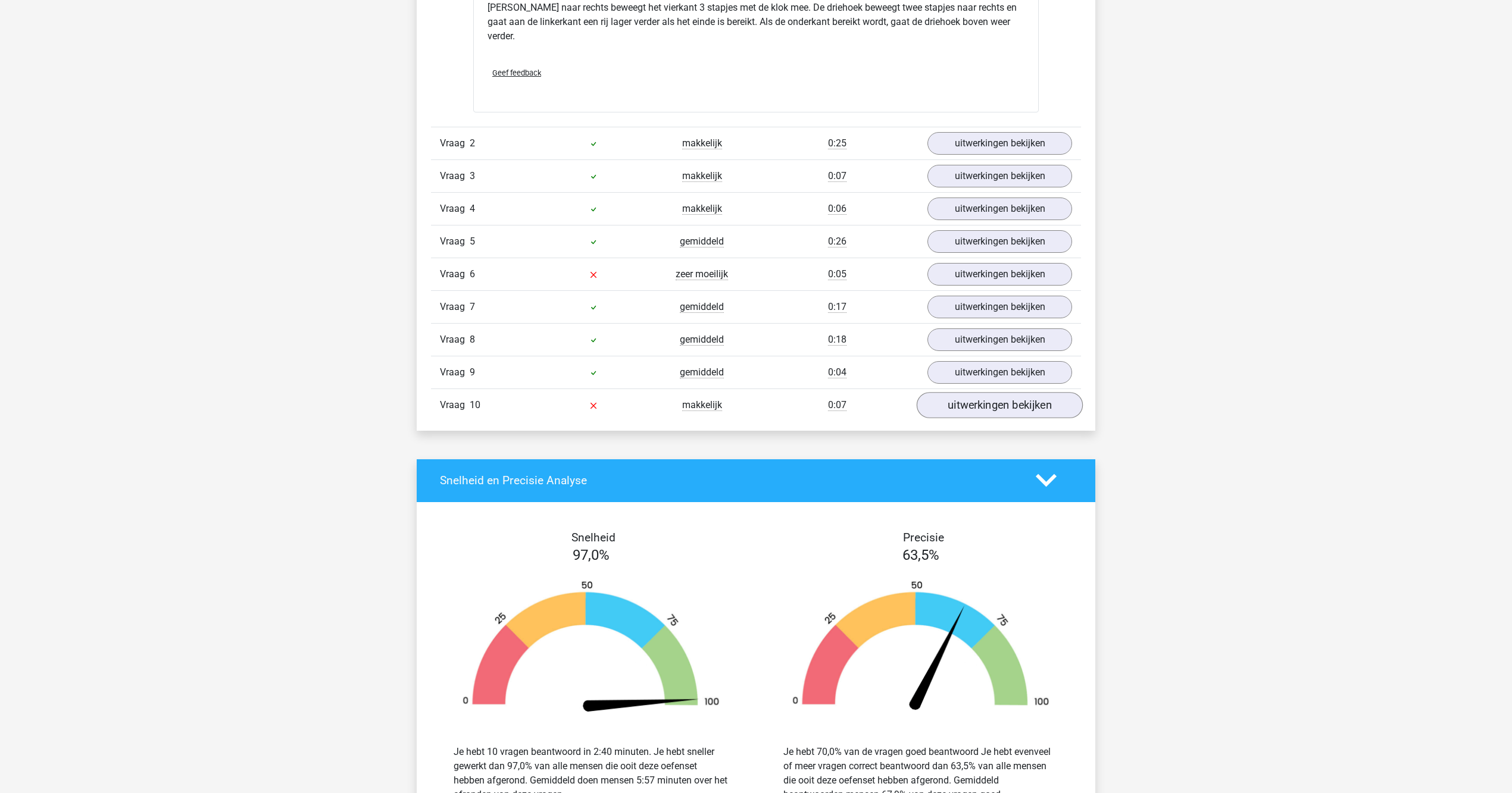
click at [947, 416] on link "uitwerkingen bekijken" at bounding box center [1000, 405] width 166 height 27
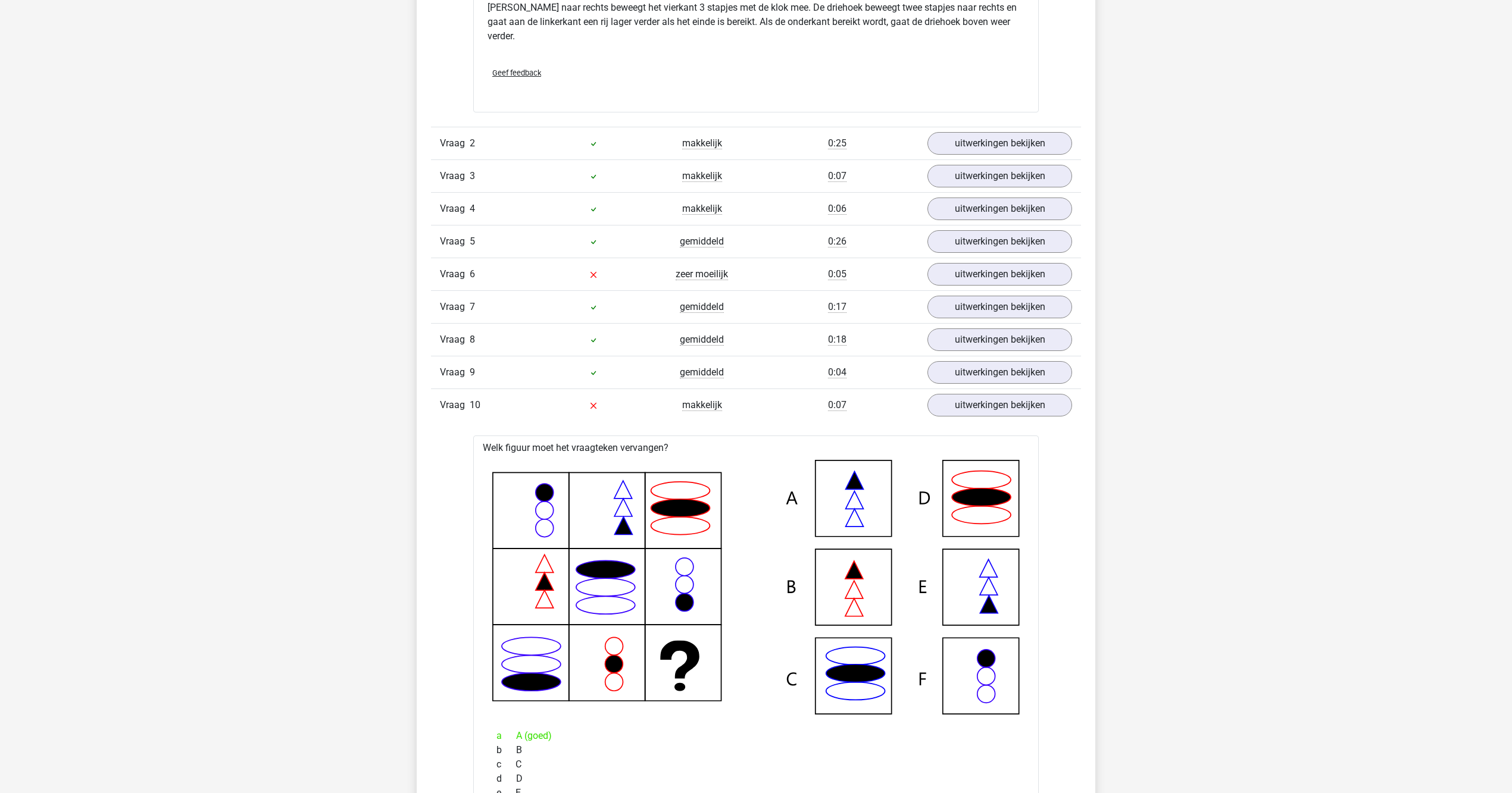
click at [983, 293] on div "Vraag 7 gemiddeld 0:17 uitwerkingen bekijken" at bounding box center [755, 307] width 650 height 33
click at [990, 282] on link "uitwerkingen bekijken" at bounding box center [1000, 274] width 166 height 27
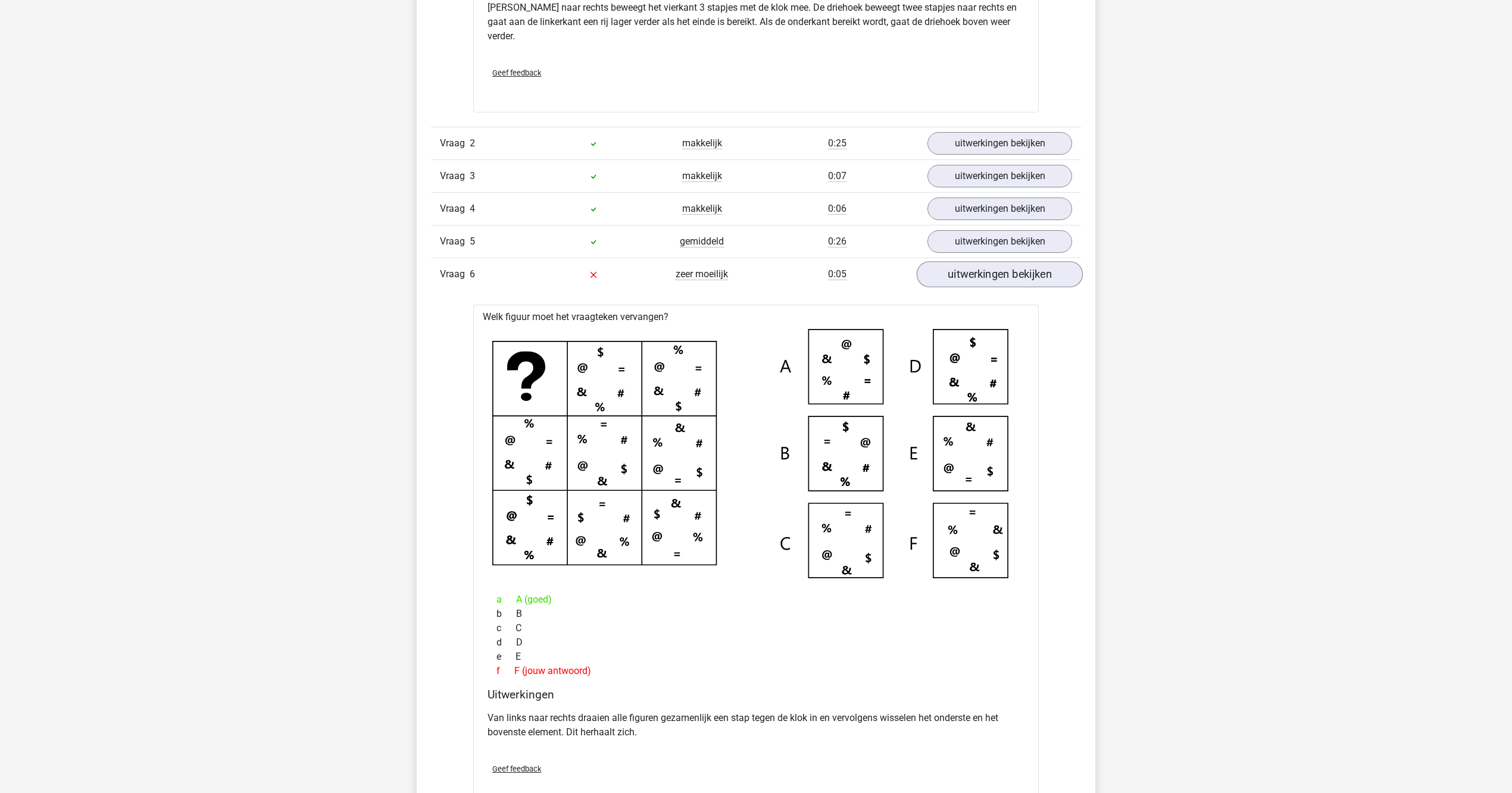
scroll to position [1300, 0]
